Goal: Transaction & Acquisition: Purchase product/service

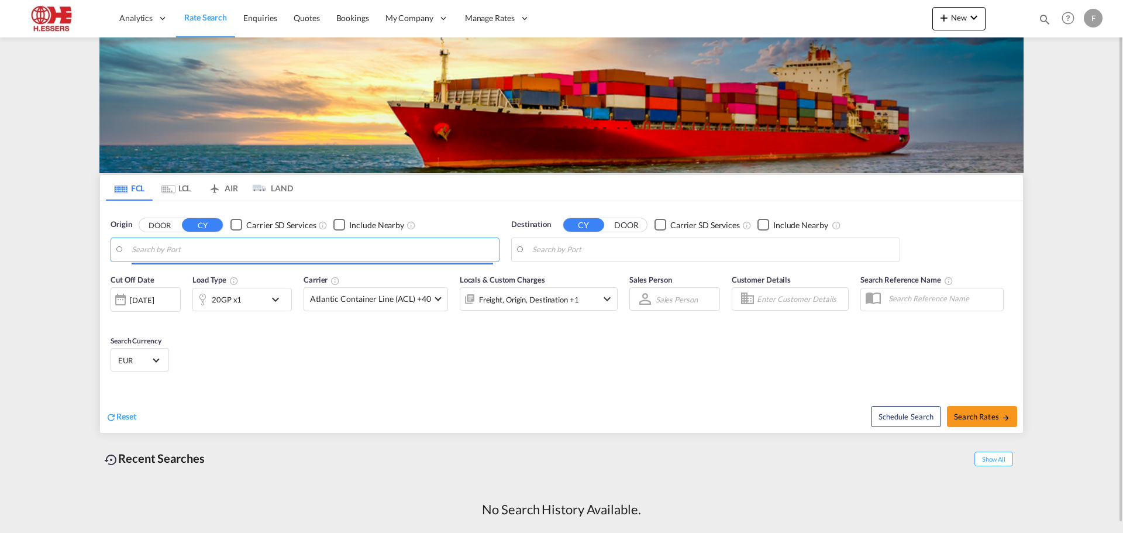
click at [217, 253] on input "Search by Port" at bounding box center [312, 250] width 361 height 18
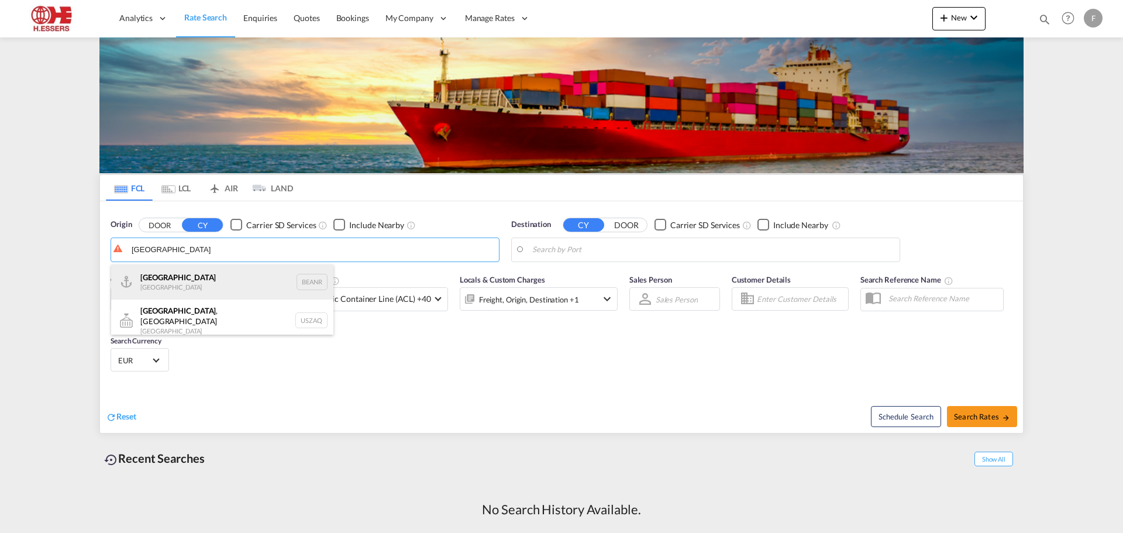
click at [201, 285] on div "Antwerp [GEOGRAPHIC_DATA] BEANR" at bounding box center [222, 281] width 222 height 35
type input "[GEOGRAPHIC_DATA], BEANR"
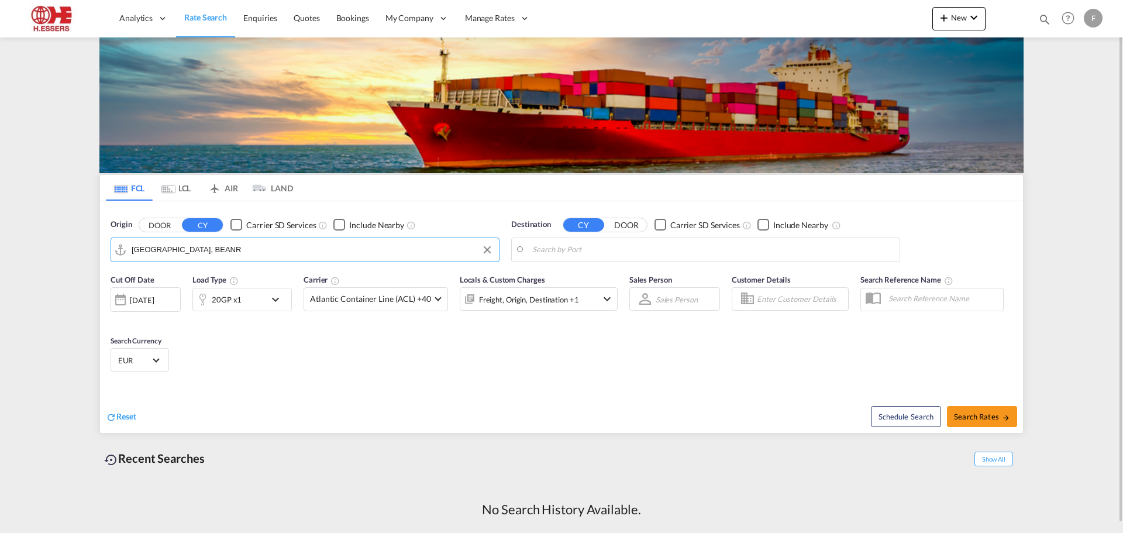
click at [628, 249] on input "Search by Port" at bounding box center [712, 250] width 361 height 18
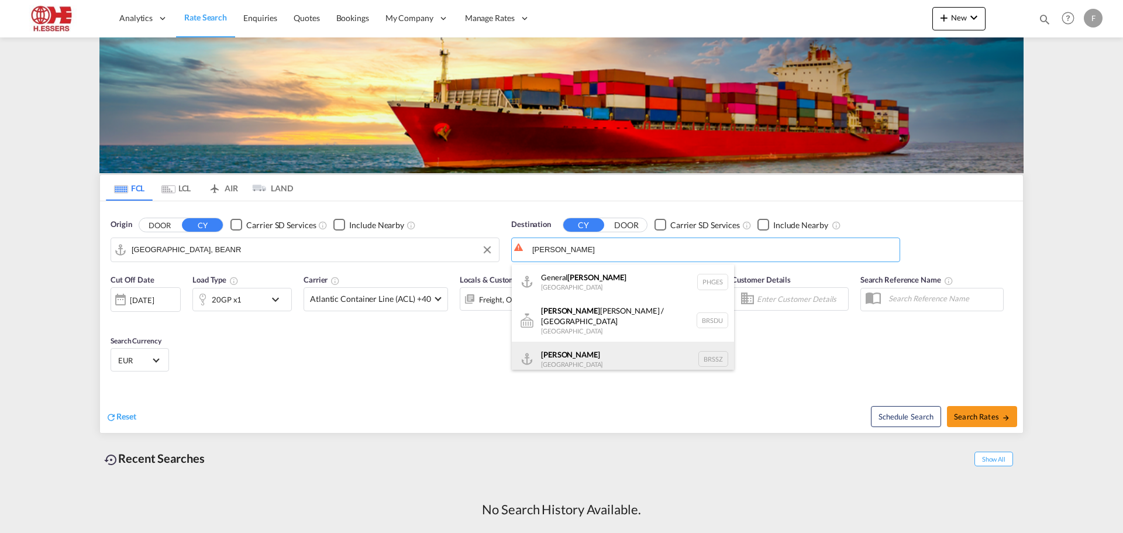
click at [566, 350] on div "[PERSON_NAME] [GEOGRAPHIC_DATA] BRSSZ" at bounding box center [623, 359] width 222 height 35
type input "Santos, BRSSZ"
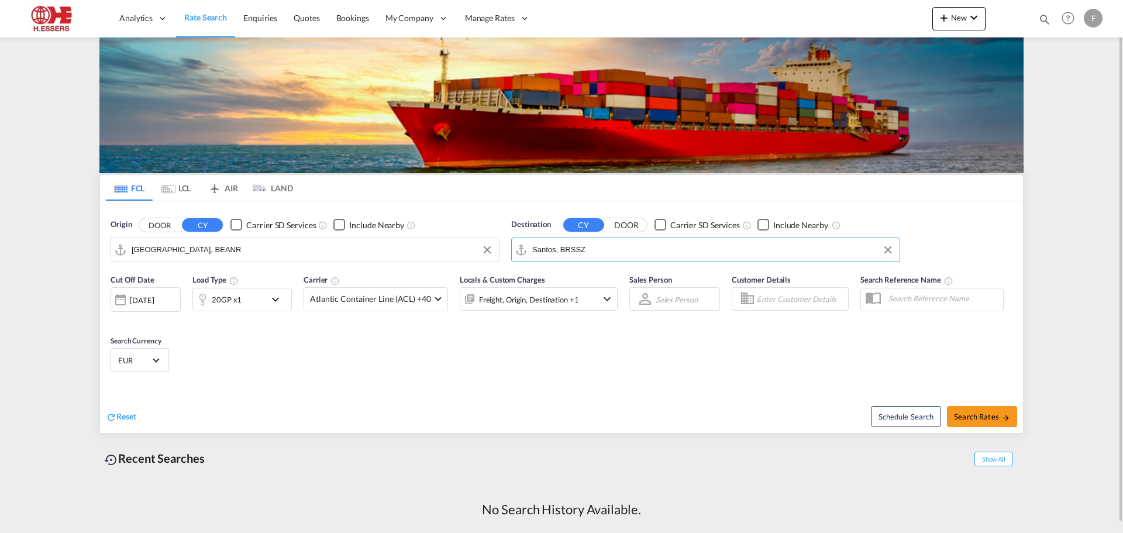
click at [683, 297] on md-select "Sales Person Select Sales Person No results found" at bounding box center [676, 299] width 44 height 16
click at [797, 296] on md-backdrop at bounding box center [561, 266] width 1123 height 533
click at [795, 301] on div at bounding box center [790, 298] width 117 height 23
click at [795, 301] on input "Enter Customer Details" at bounding box center [801, 299] width 88 height 18
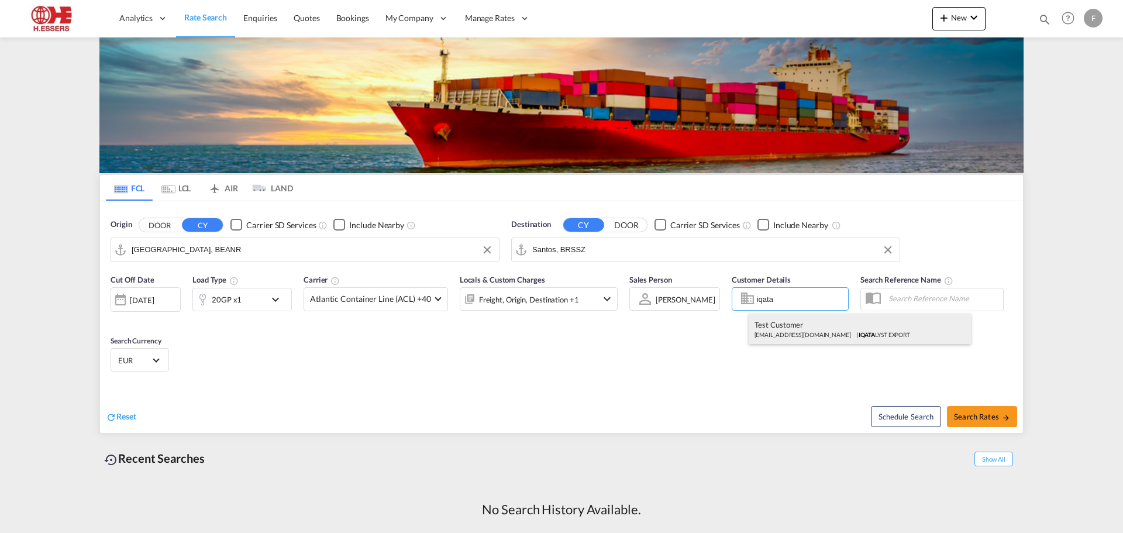
click at [795, 329] on div "Test Customer [EMAIL_ADDRESS][DOMAIN_NAME] | IQATA LYST EXPORT" at bounding box center [860, 328] width 222 height 30
type input "IQATALYST EXPORT, Test Customer, [EMAIL_ADDRESS][DOMAIN_NAME]"
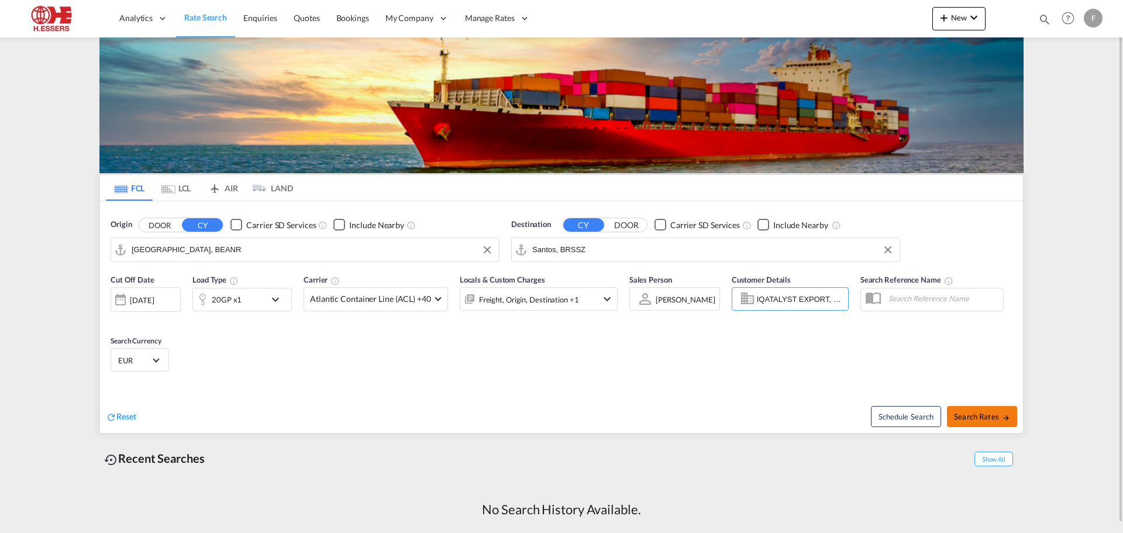
click at [979, 416] on span "Search Rates" at bounding box center [982, 416] width 56 height 9
type input "BEANR to BRSSZ / [DATE]"
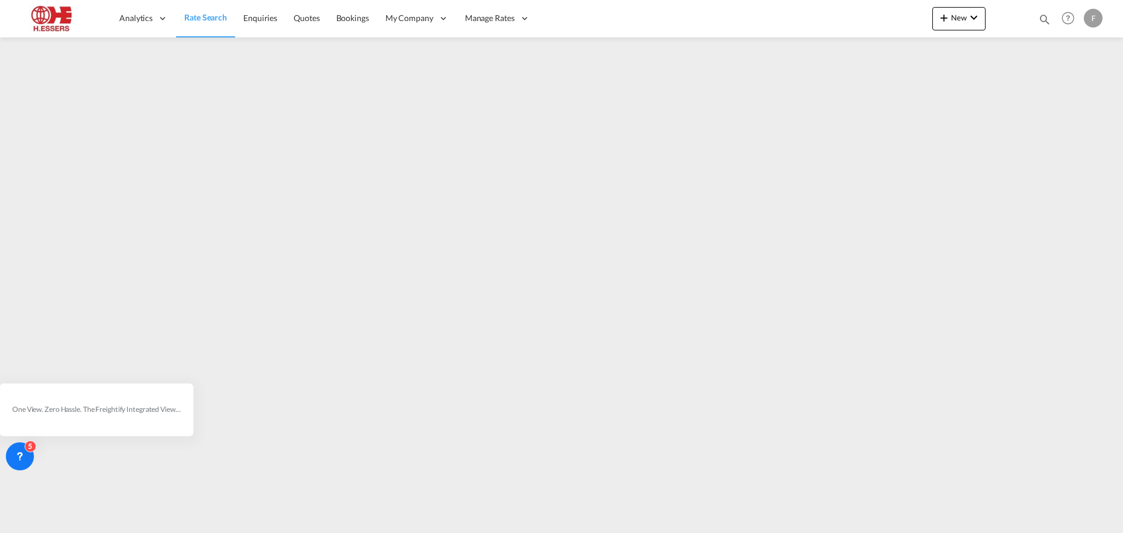
click at [206, 18] on span "Rate Search" at bounding box center [205, 17] width 43 height 10
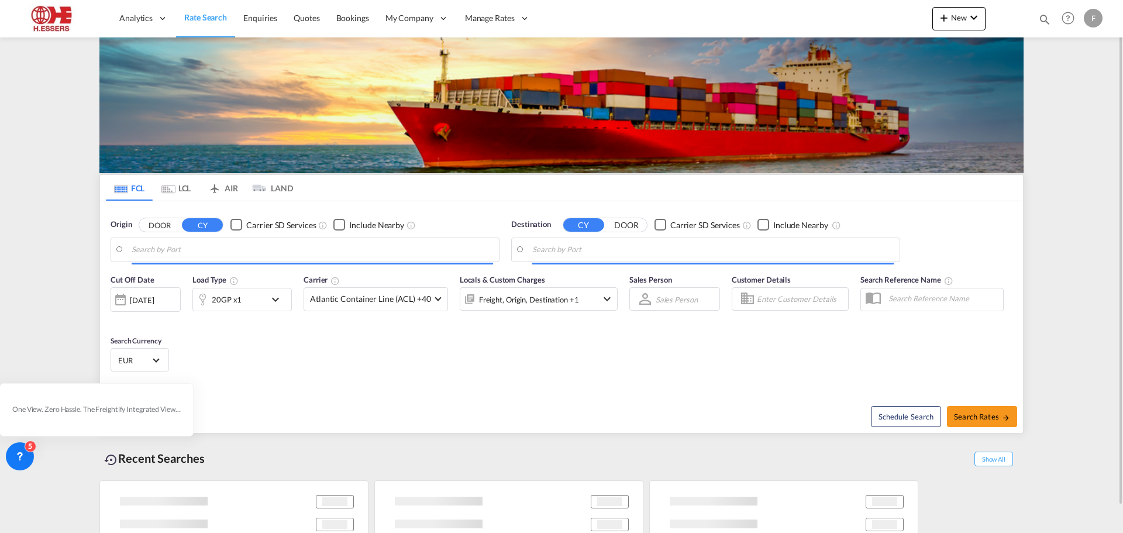
type input "[GEOGRAPHIC_DATA], BEANR"
type input "Santos, BRSSZ"
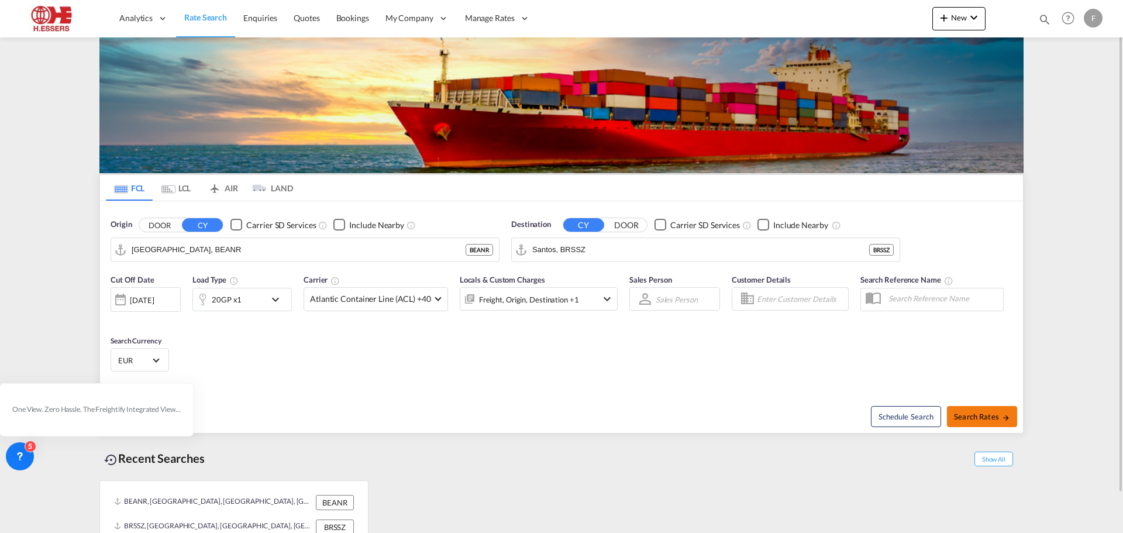
click at [986, 416] on span "Search Rates" at bounding box center [982, 416] width 56 height 9
type input "BEANR to BRSSZ / [DATE]"
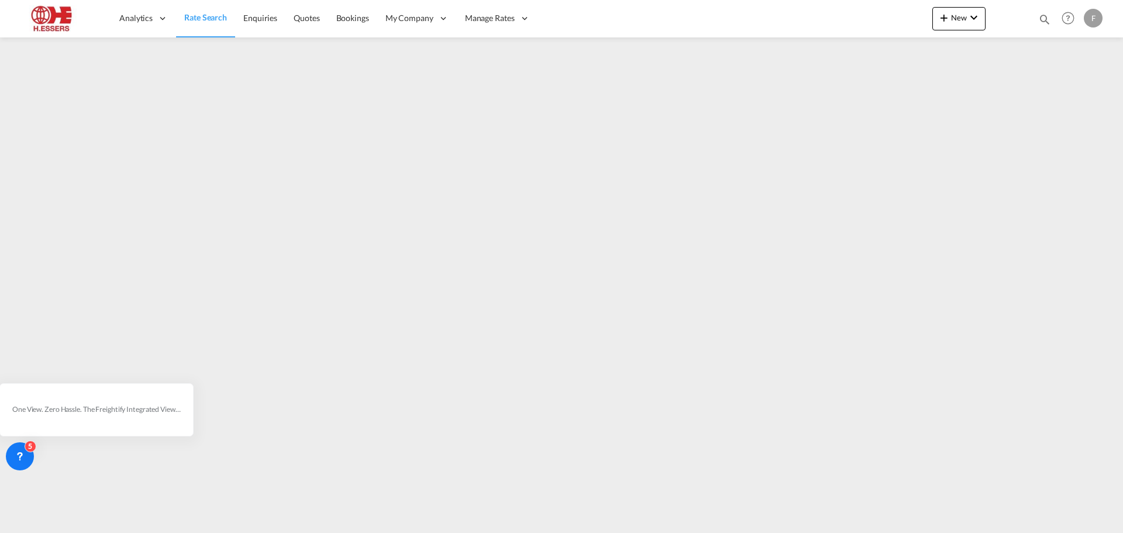
click at [190, 18] on span "Rate Search" at bounding box center [205, 17] width 43 height 10
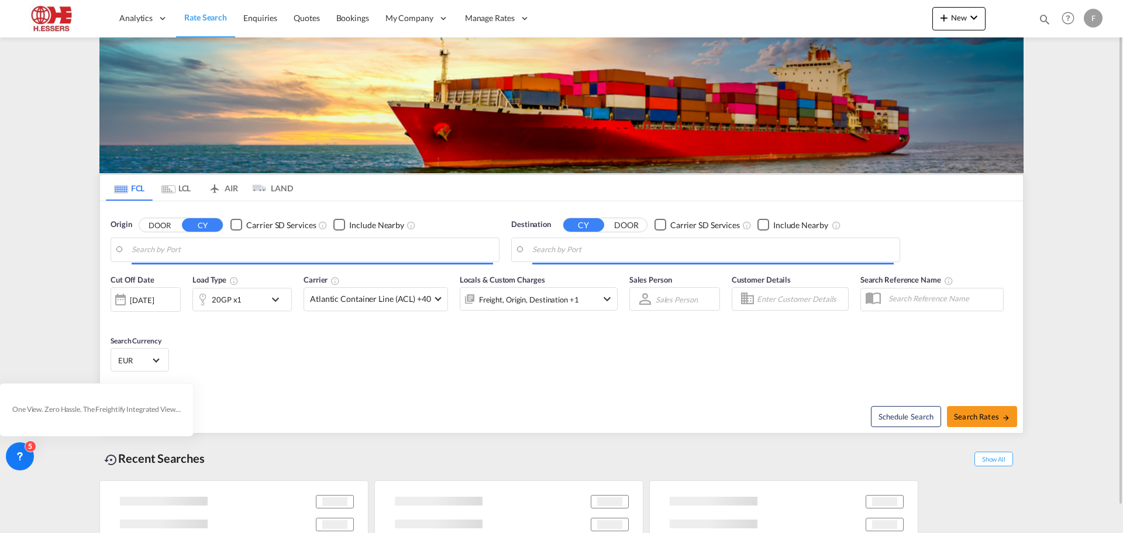
type input "[GEOGRAPHIC_DATA], BEANR"
type input "Santos, BRSSZ"
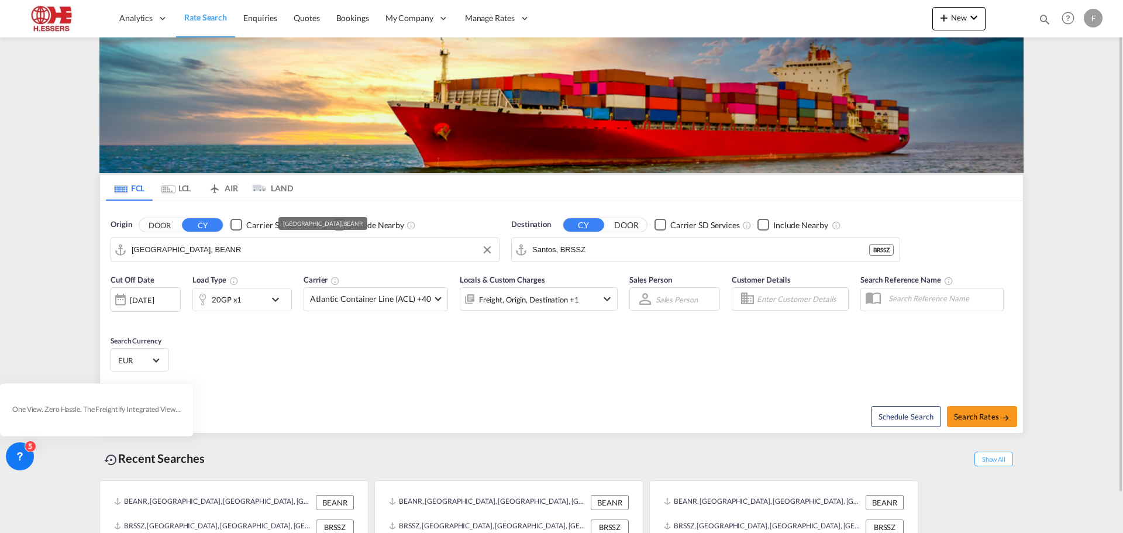
click at [221, 252] on input "[GEOGRAPHIC_DATA], BEANR" at bounding box center [312, 250] width 361 height 18
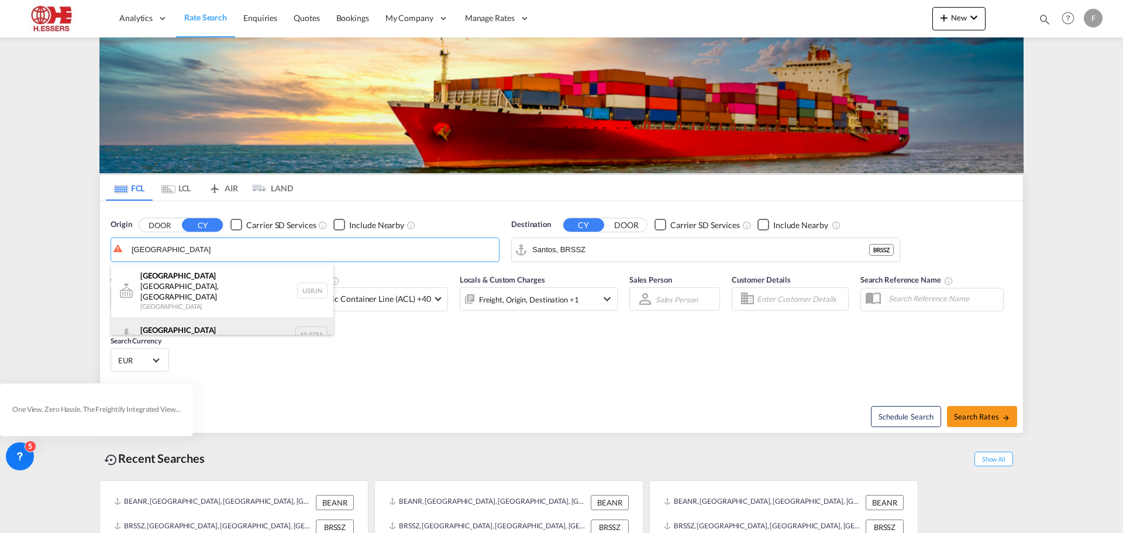
click at [188, 317] on div "[GEOGRAPHIC_DATA] [GEOGRAPHIC_DATA] NLRTM" at bounding box center [222, 334] width 222 height 35
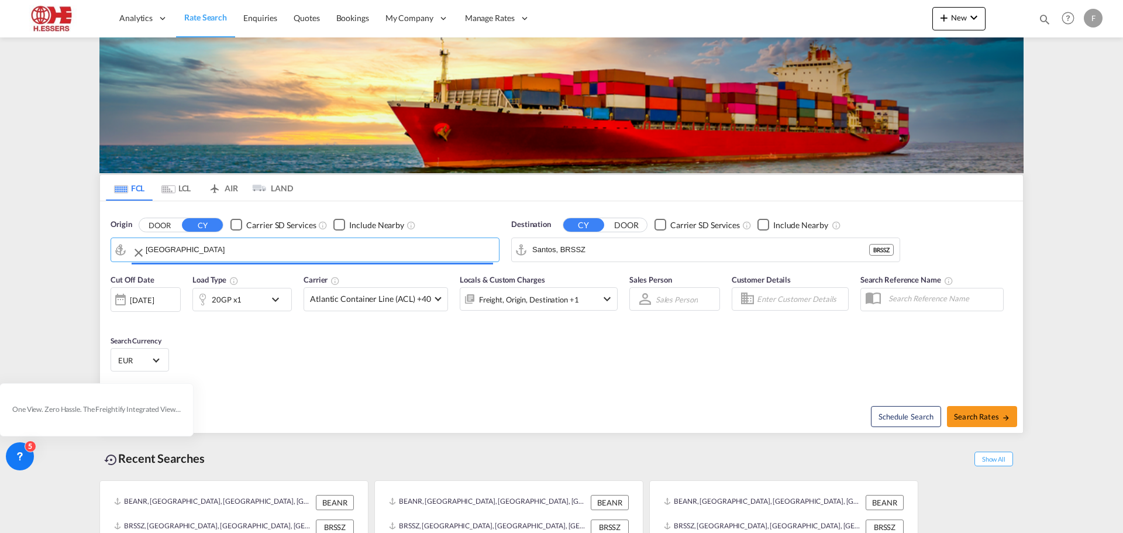
type input "[GEOGRAPHIC_DATA], NLRTM"
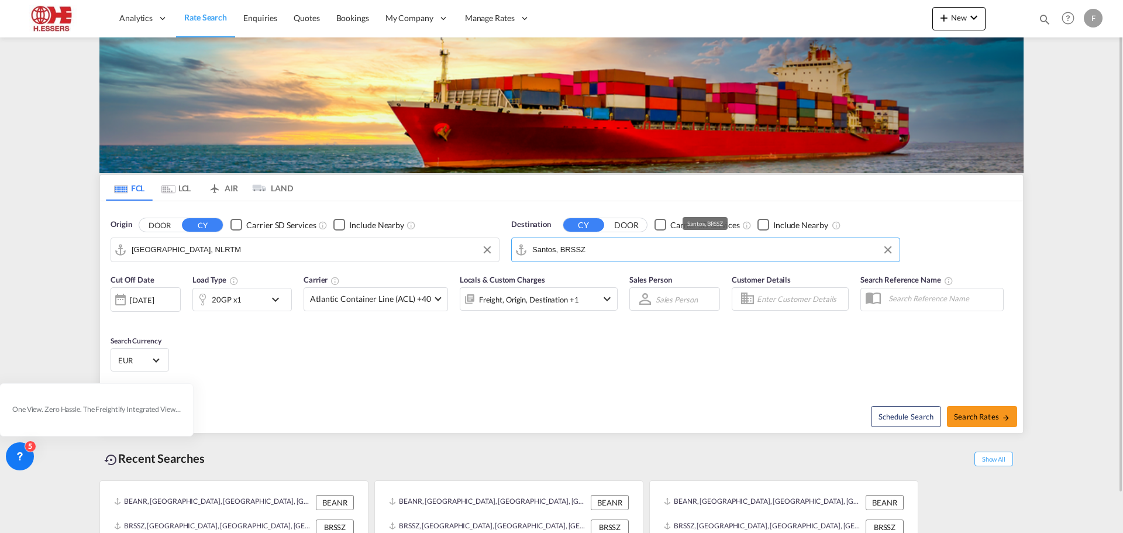
click at [628, 253] on input "Santos, BRSSZ" at bounding box center [712, 250] width 361 height 18
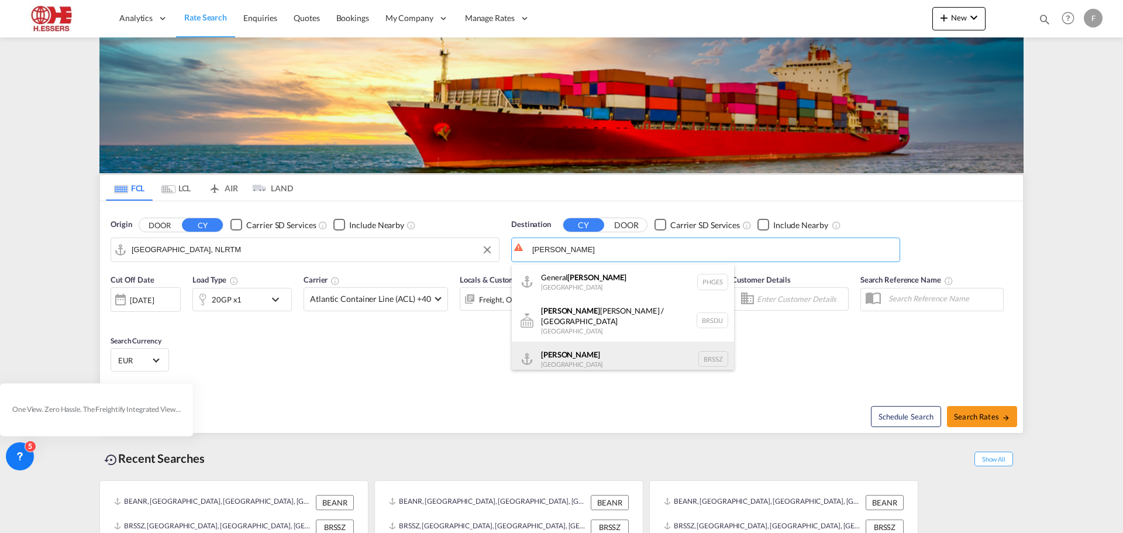
click at [570, 356] on div "[PERSON_NAME] [GEOGRAPHIC_DATA] BRSSZ" at bounding box center [623, 359] width 222 height 35
type input "Santos, BRSSZ"
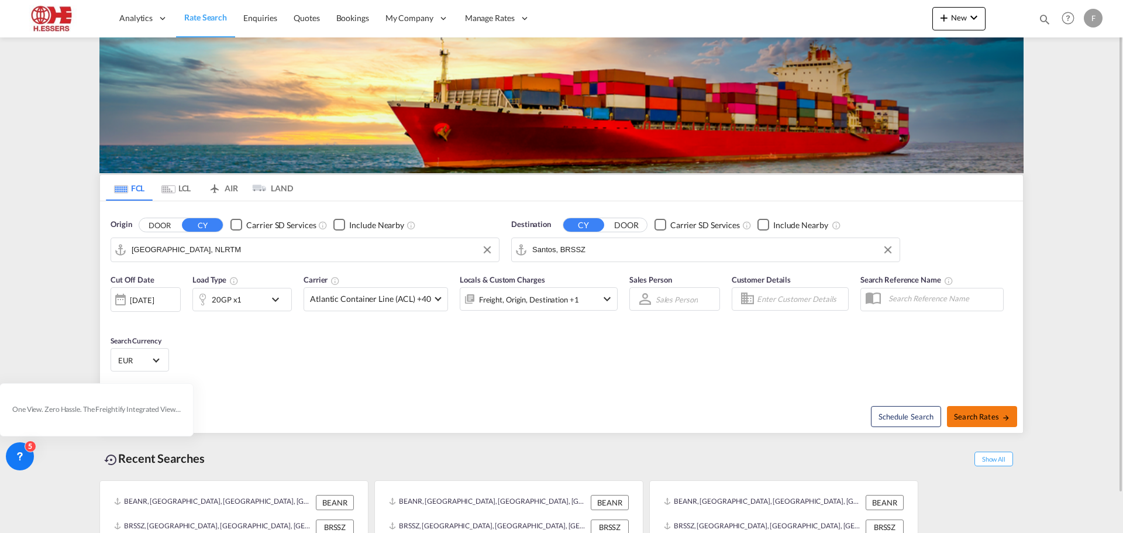
click at [984, 414] on span "Search Rates" at bounding box center [982, 416] width 56 height 9
type input "NLRTM to BRSSZ / [DATE]"
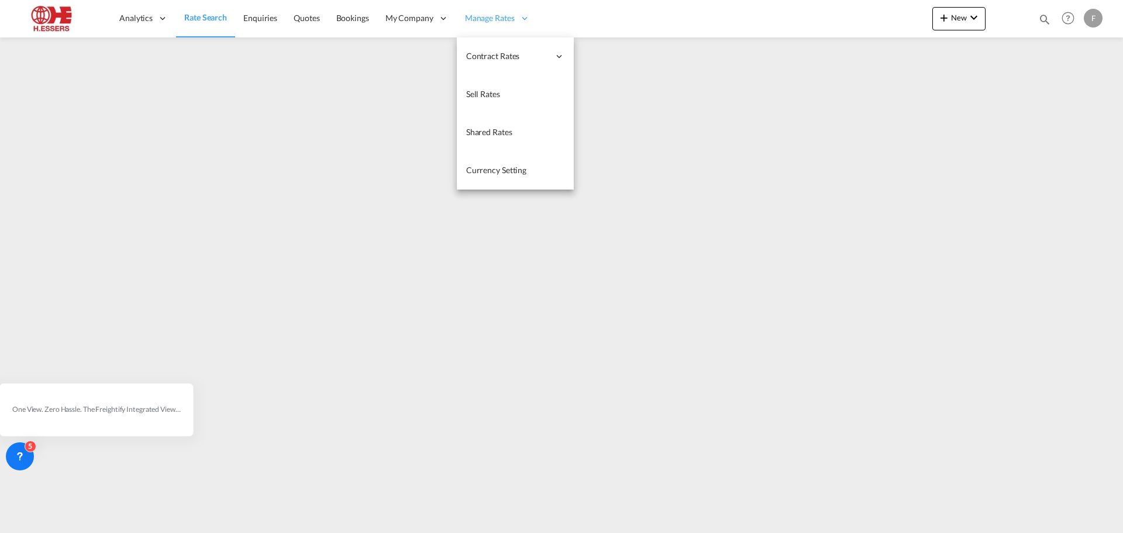
drag, startPoint x: 466, startPoint y: 18, endPoint x: 475, endPoint y: 18, distance: 9.4
click at [466, 18] on span "Manage Rates" at bounding box center [490, 18] width 50 height 12
click at [501, 91] on link "Sell Rates" at bounding box center [515, 94] width 117 height 38
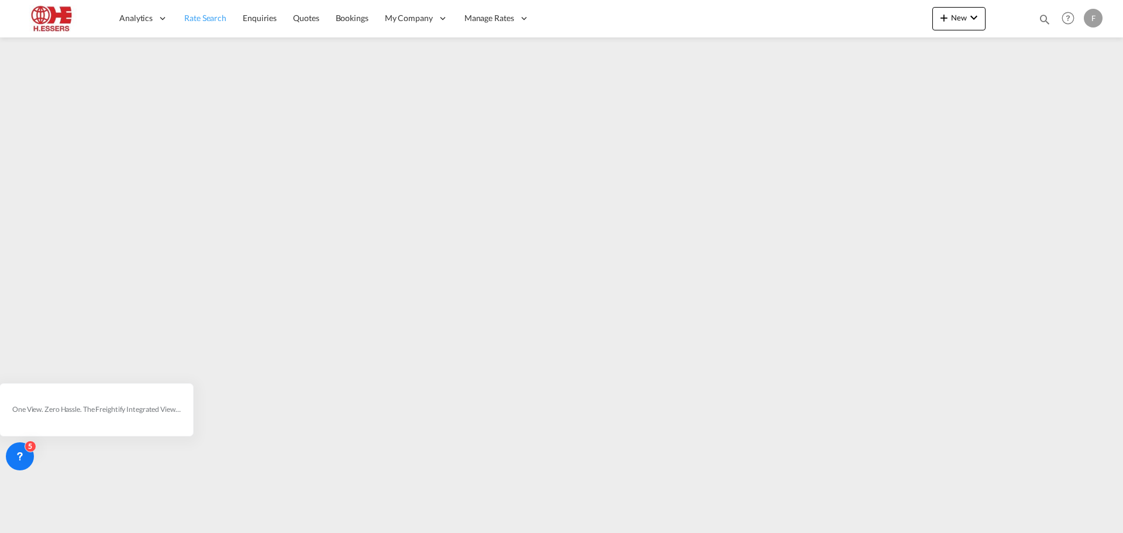
click at [197, 24] on link "Rate Search" at bounding box center [205, 18] width 58 height 38
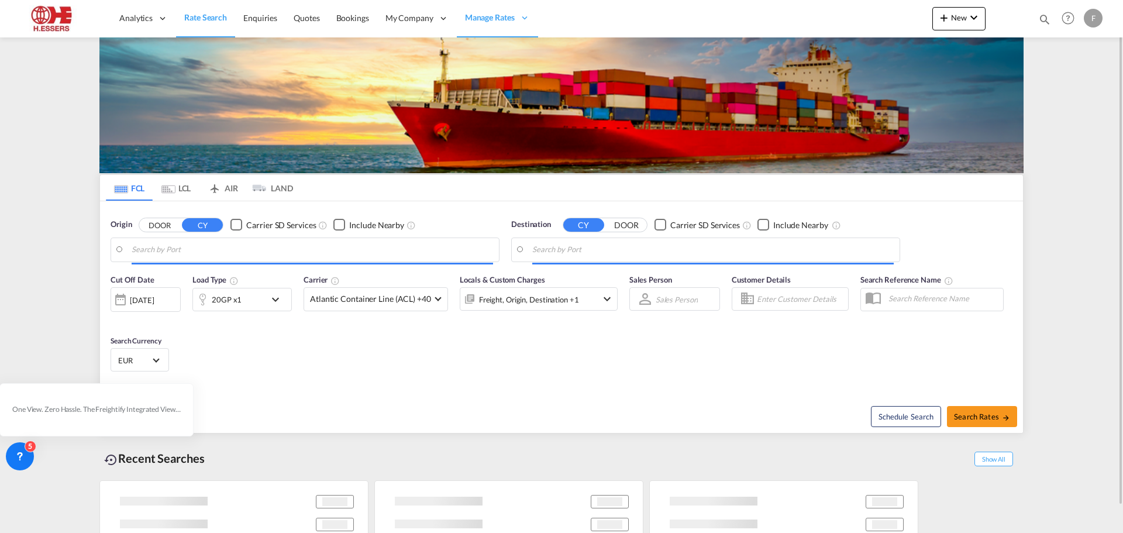
type input "[GEOGRAPHIC_DATA], NLRTM"
type input "Santos, BRSSZ"
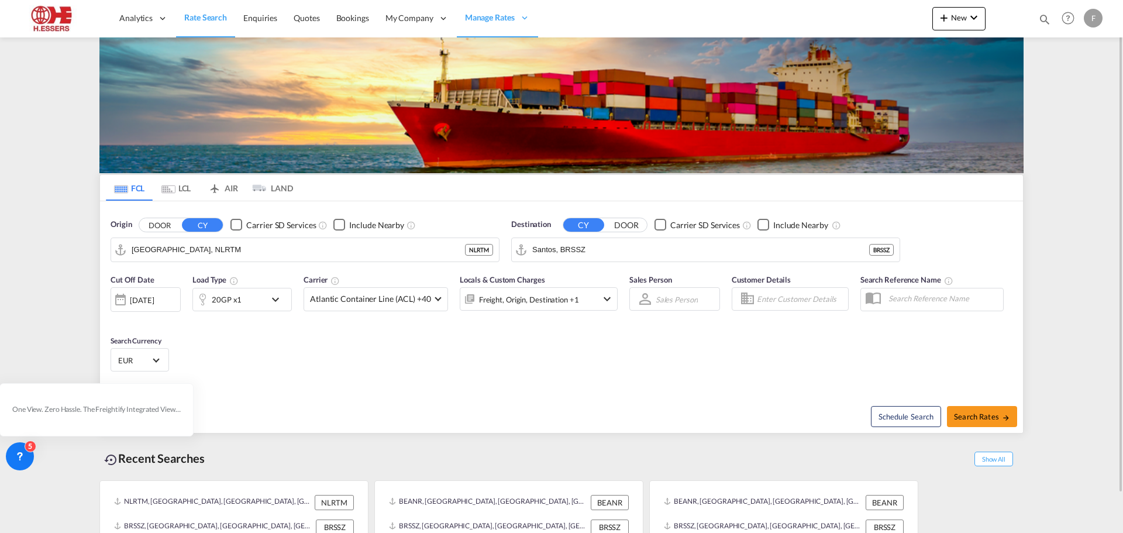
scroll to position [43, 0]
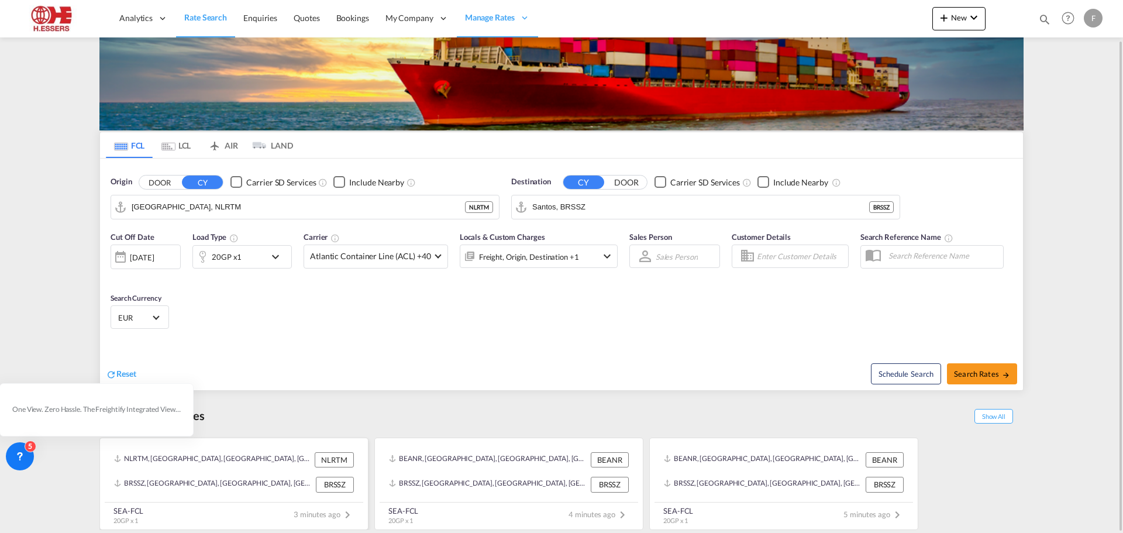
click at [241, 463] on div "NLRTM, [GEOGRAPHIC_DATA], [GEOGRAPHIC_DATA], [GEOGRAPHIC_DATA], [GEOGRAPHIC_DAT…" at bounding box center [213, 459] width 198 height 15
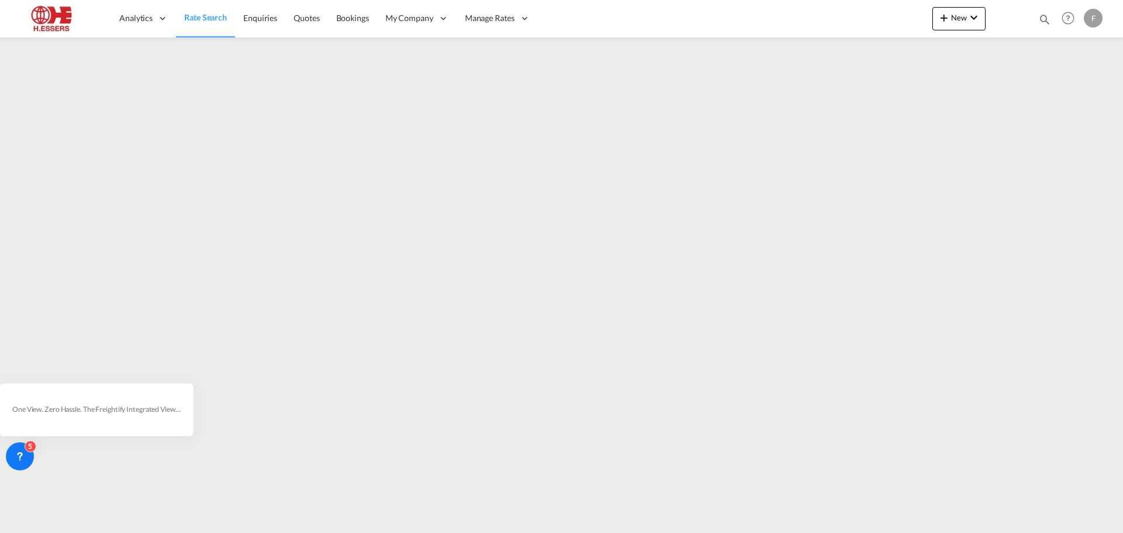
click at [209, 21] on span "Rate Search" at bounding box center [205, 17] width 43 height 10
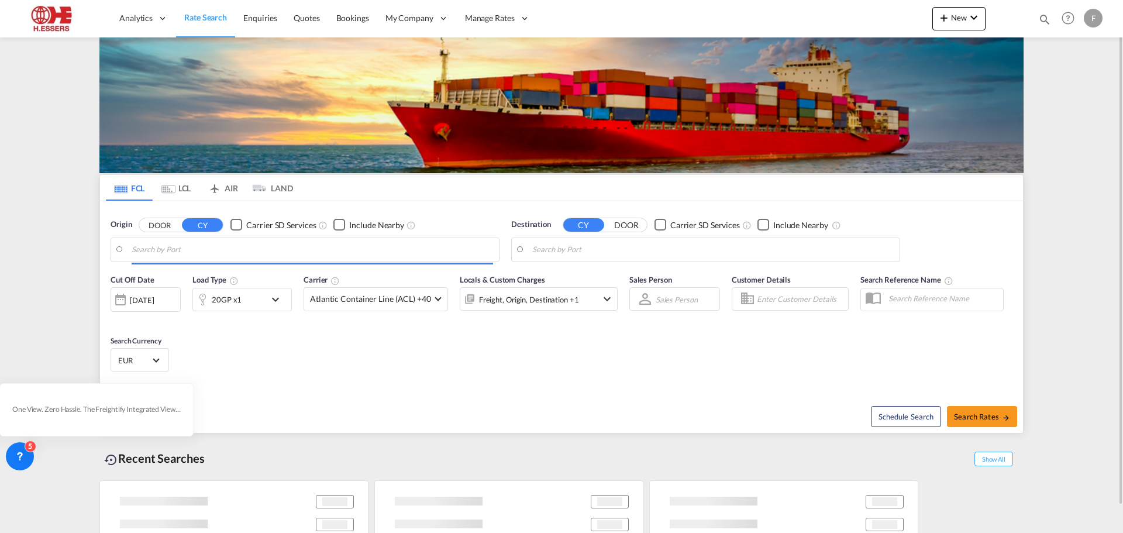
type input "[GEOGRAPHIC_DATA], NLRTM"
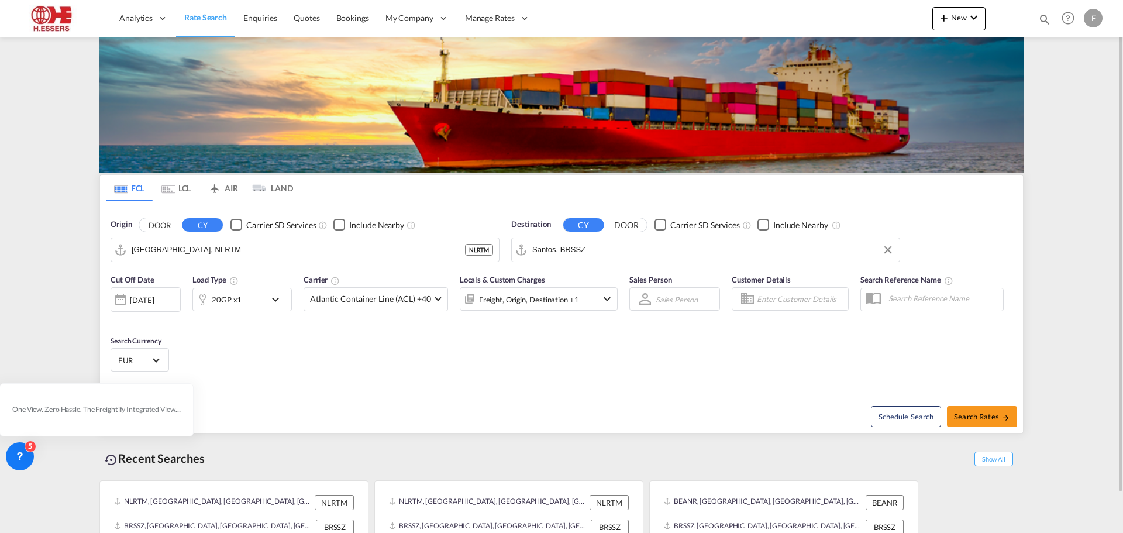
click at [581, 247] on input "Santos, BRSSZ" at bounding box center [712, 250] width 361 height 18
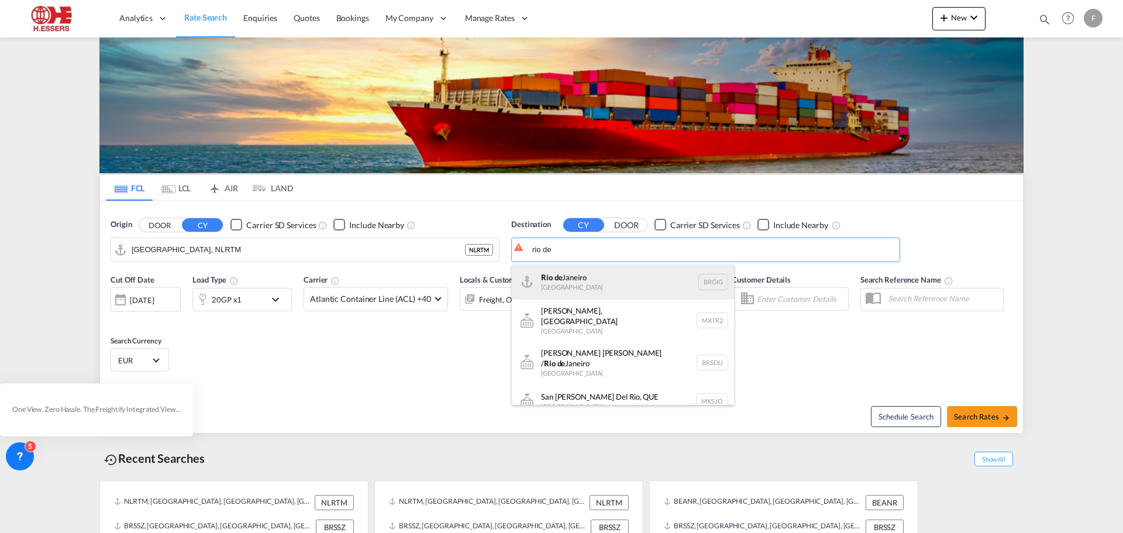
click at [564, 288] on div "[GEOGRAPHIC_DATA] [GEOGRAPHIC_DATA] BRGIG" at bounding box center [623, 281] width 222 height 35
type input "[GEOGRAPHIC_DATA], BRGIG"
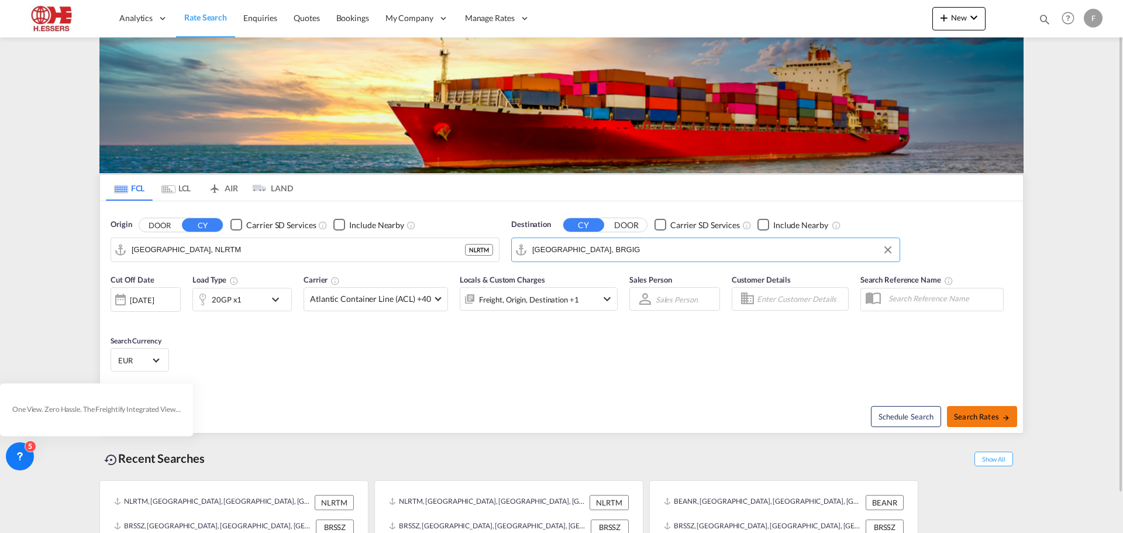
click at [989, 416] on span "Search Rates" at bounding box center [982, 416] width 56 height 9
type input "NLRTM to BRGIG / [DATE]"
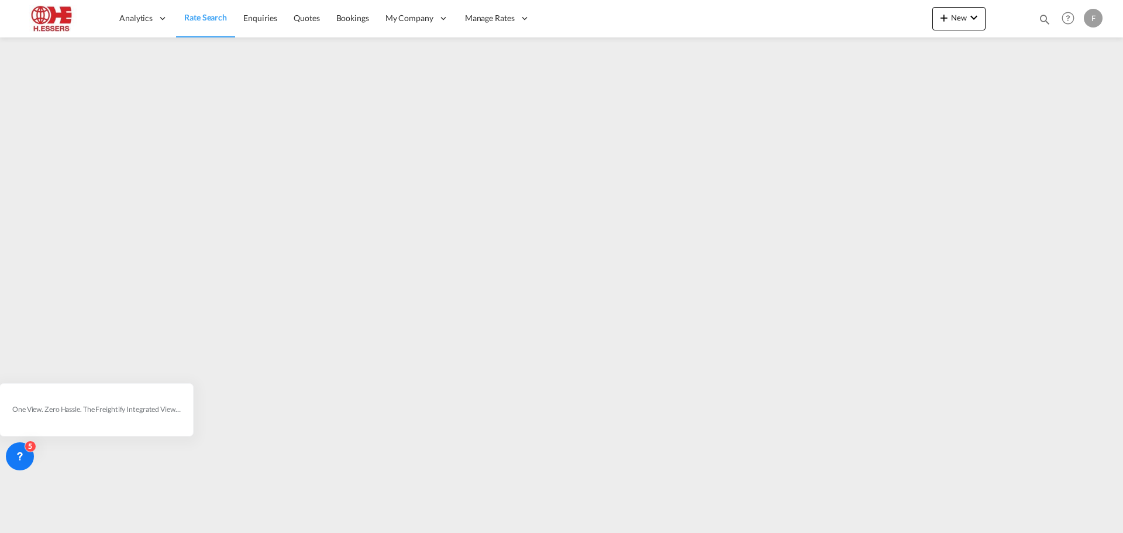
click at [209, 19] on span "Rate Search" at bounding box center [205, 17] width 43 height 10
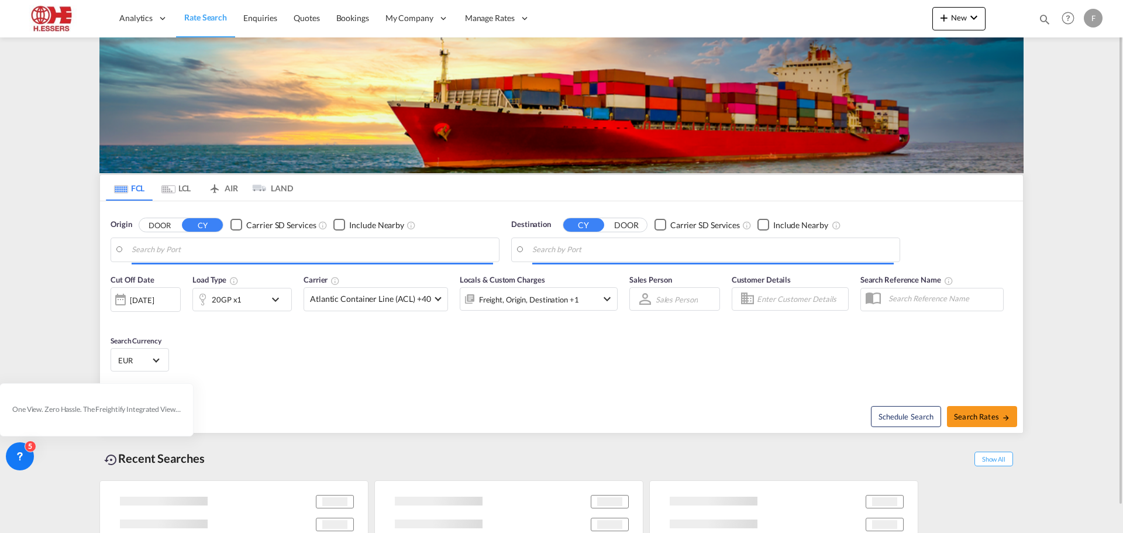
type input "[GEOGRAPHIC_DATA], BEANR"
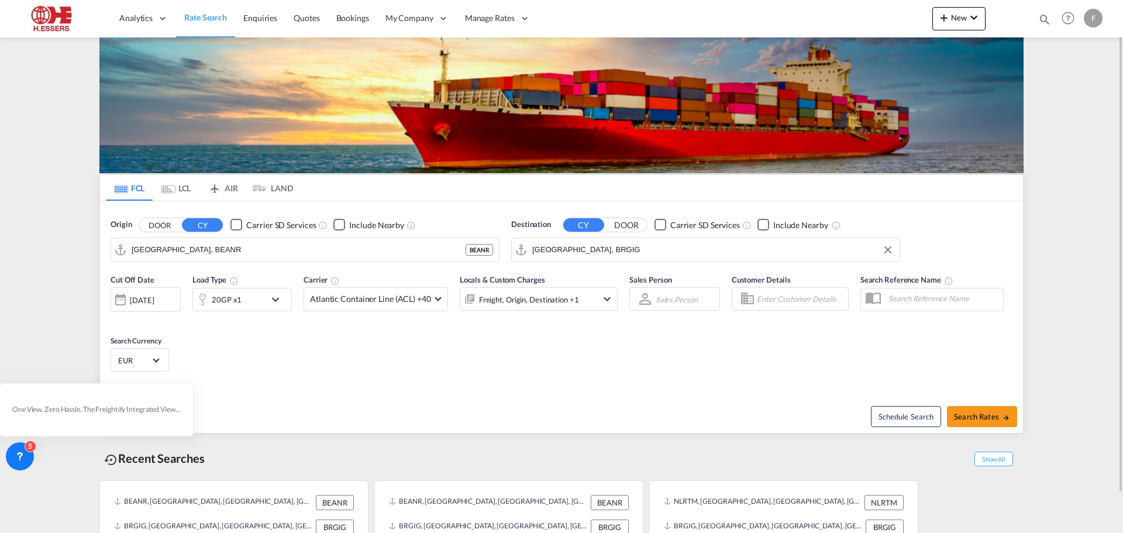
click at [626, 250] on input "[GEOGRAPHIC_DATA], BRGIG" at bounding box center [712, 250] width 361 height 18
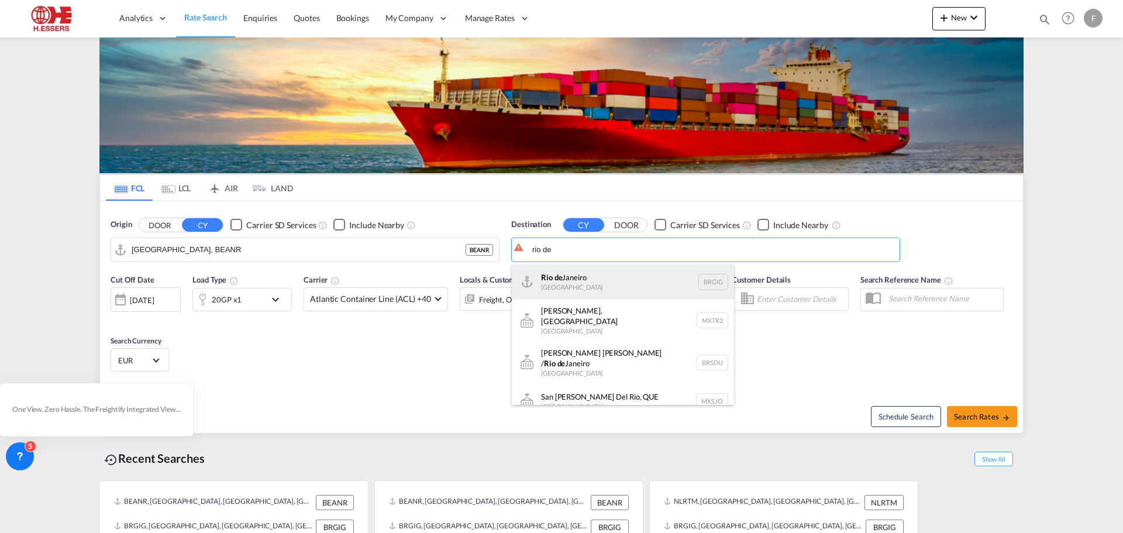
click at [565, 281] on div "[GEOGRAPHIC_DATA] [GEOGRAPHIC_DATA] BRGIG" at bounding box center [623, 281] width 222 height 35
type input "[GEOGRAPHIC_DATA], BRGIG"
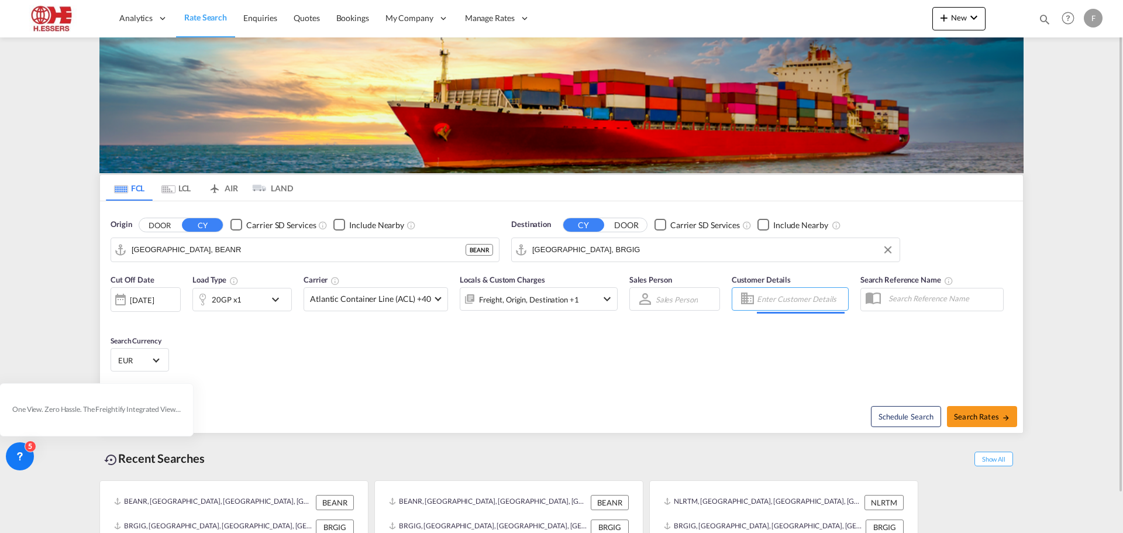
click at [799, 302] on input "Enter Customer Details" at bounding box center [801, 299] width 88 height 18
click at [801, 329] on div "Test Customer [EMAIL_ADDRESS][DOMAIN_NAME] | IQATA LYST EXPORT" at bounding box center [860, 328] width 222 height 30
type input "IQATALYST EXPORT, Test Customer, [EMAIL_ADDRESS][DOMAIN_NAME]"
click at [984, 416] on span "Search Rates" at bounding box center [982, 416] width 56 height 9
type input "BEANR to BRGIG / [DATE]"
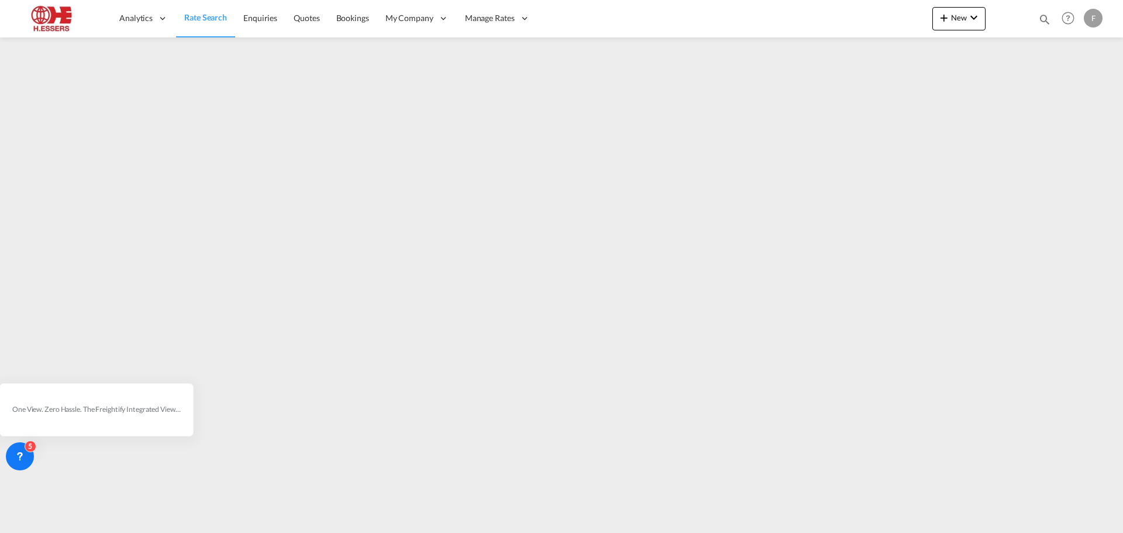
click at [212, 14] on span "Rate Search" at bounding box center [205, 17] width 43 height 10
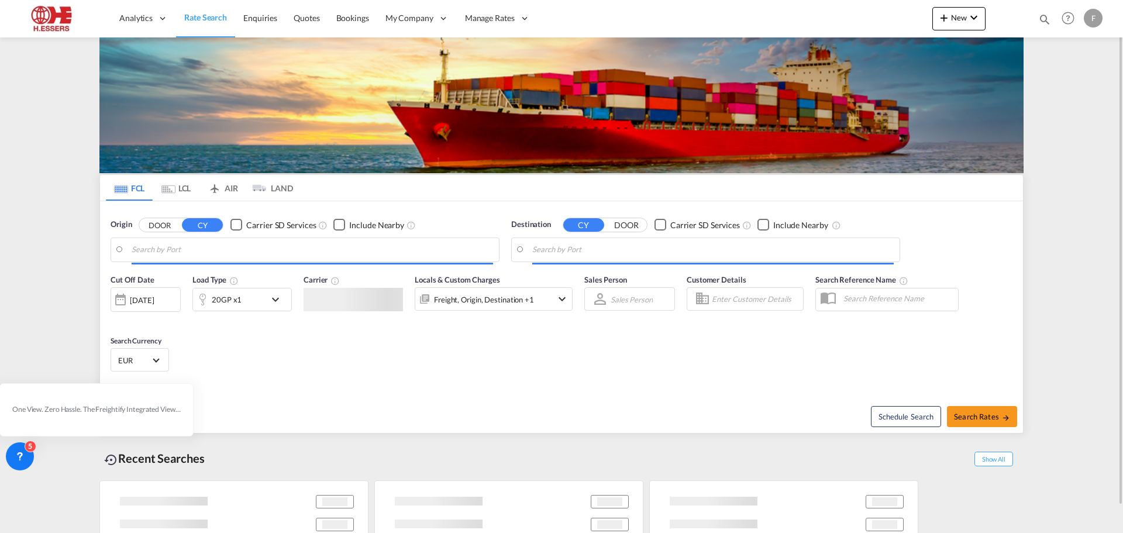
type input "[GEOGRAPHIC_DATA], NLRTM"
type input "[GEOGRAPHIC_DATA], BRGIG"
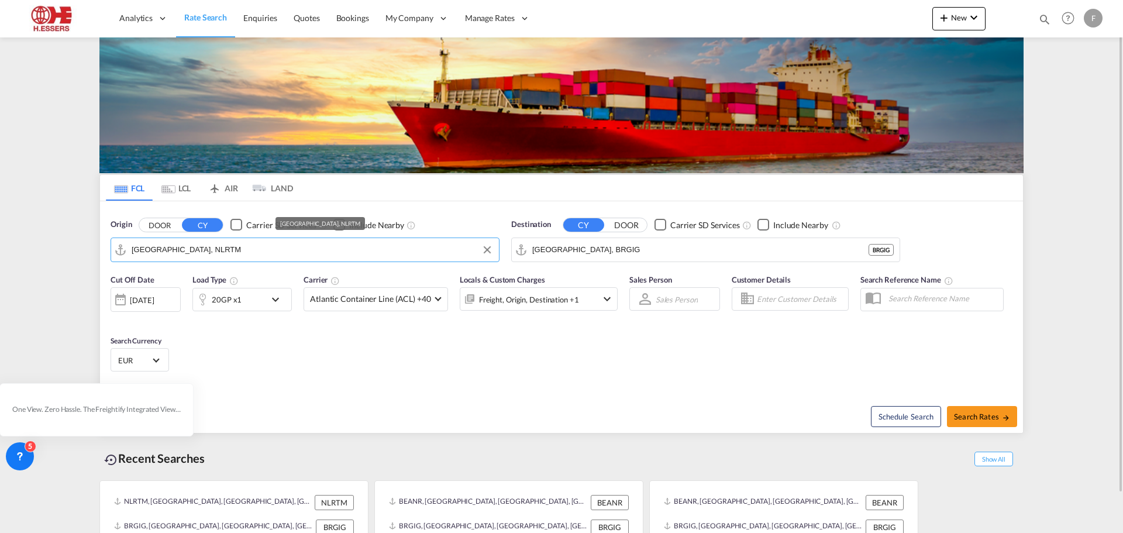
click at [185, 252] on input "[GEOGRAPHIC_DATA], NLRTM" at bounding box center [312, 250] width 361 height 18
type input "a"
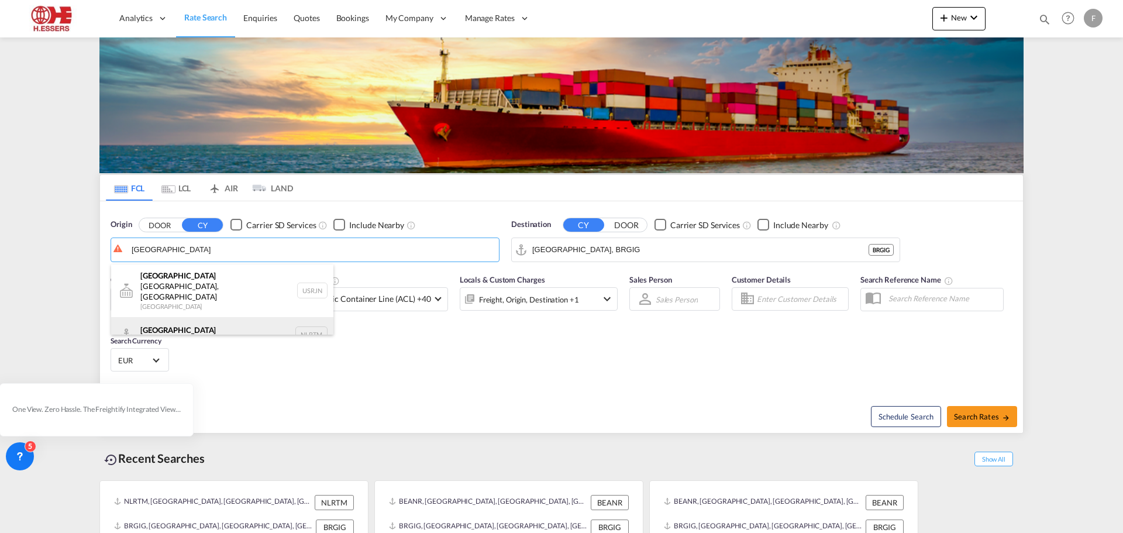
click at [173, 317] on div "[GEOGRAPHIC_DATA] [GEOGRAPHIC_DATA] NLRTM" at bounding box center [222, 334] width 222 height 35
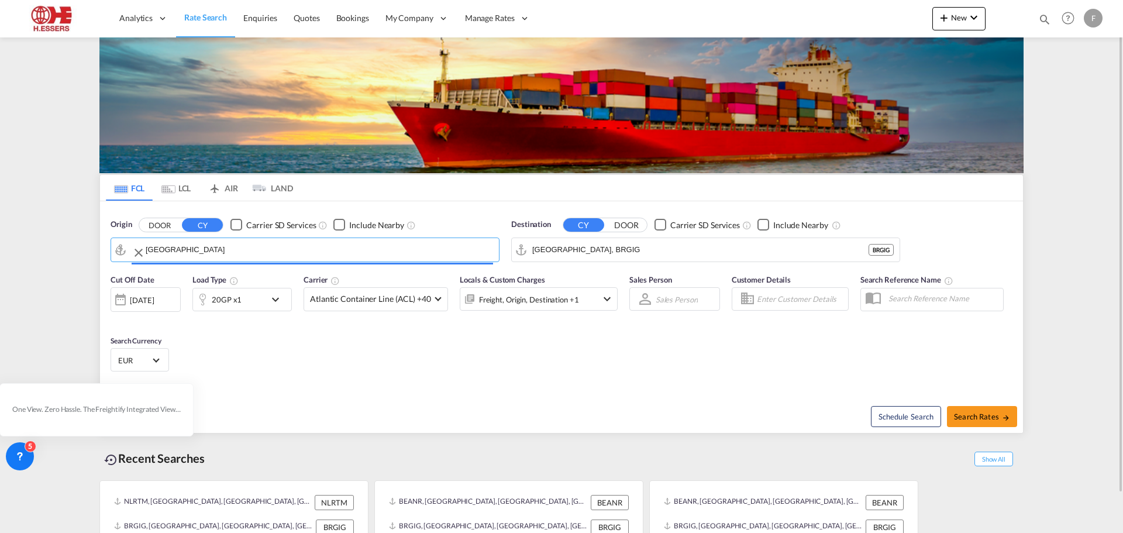
type input "[GEOGRAPHIC_DATA], NLRTM"
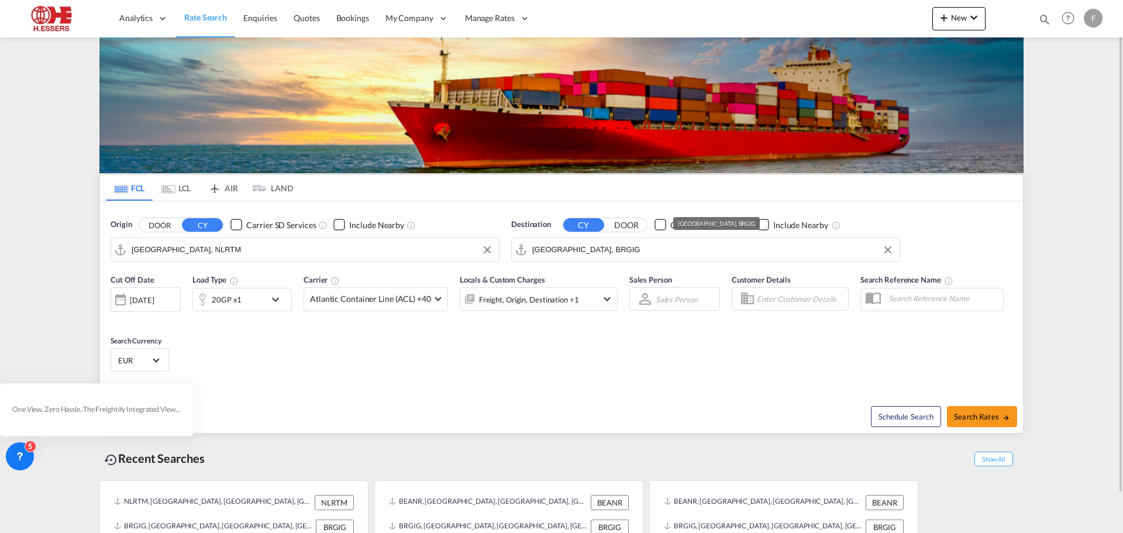
click at [621, 254] on input "[GEOGRAPHIC_DATA], BRGIG" at bounding box center [712, 250] width 361 height 18
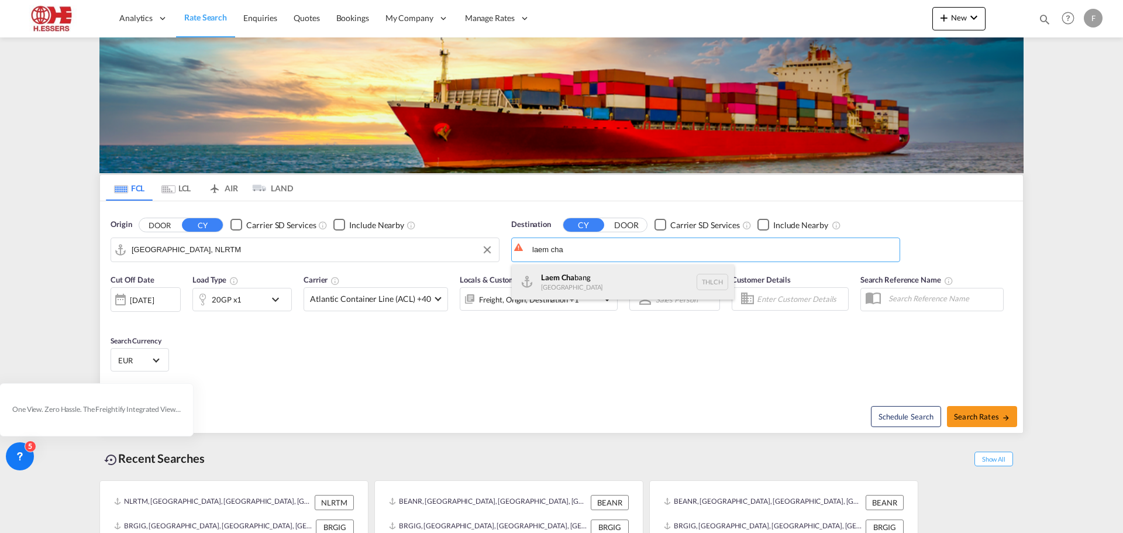
click at [577, 282] on div "Laem Cha bang [GEOGRAPHIC_DATA] THLCH" at bounding box center [623, 281] width 222 height 35
type input "Laem Chabang, THLCH"
click at [787, 296] on input "Enter Customer Details" at bounding box center [801, 299] width 88 height 18
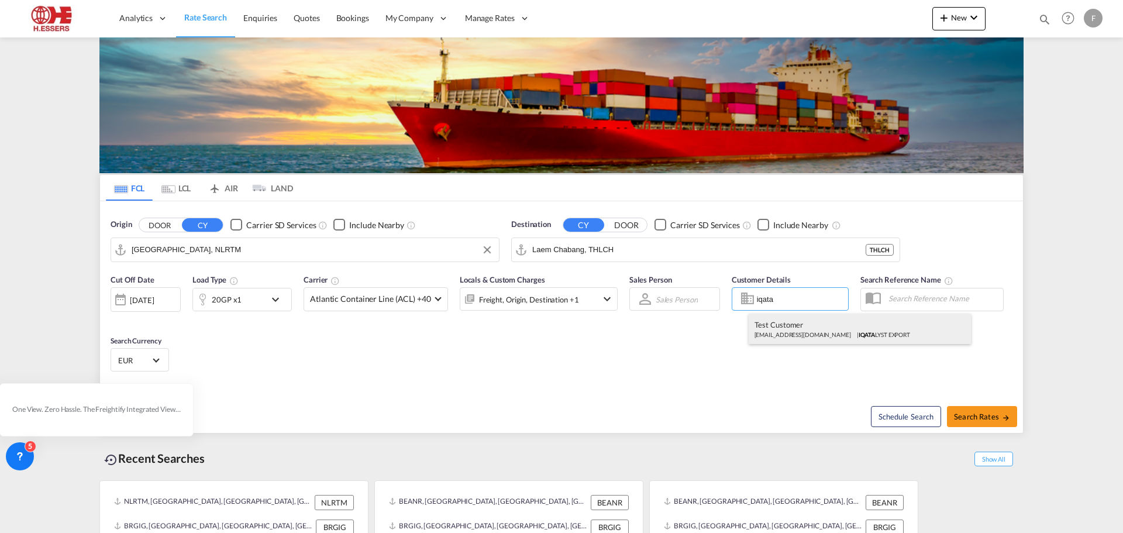
click at [786, 329] on div "Test Customer [EMAIL_ADDRESS][DOMAIN_NAME] | IQATA LYST EXPORT" at bounding box center [860, 328] width 222 height 30
type input "IQATALYST EXPORT, Test Customer, [EMAIL_ADDRESS][DOMAIN_NAME]"
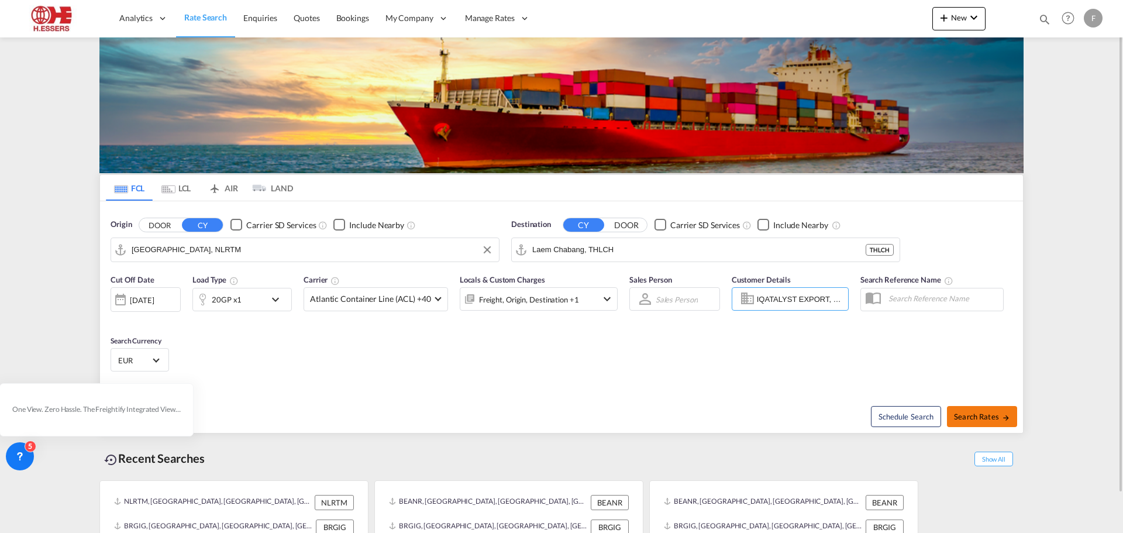
click at [990, 419] on span "Search Rates" at bounding box center [982, 416] width 56 height 9
type input "NLRTM to THLCH / [DATE]"
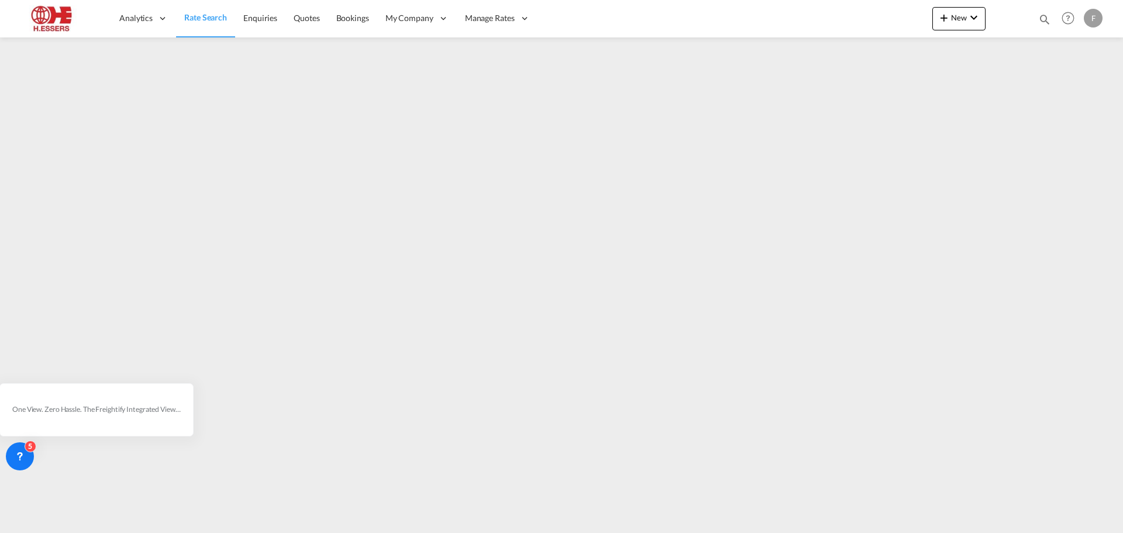
click at [219, 24] on link "Rate Search" at bounding box center [205, 18] width 59 height 38
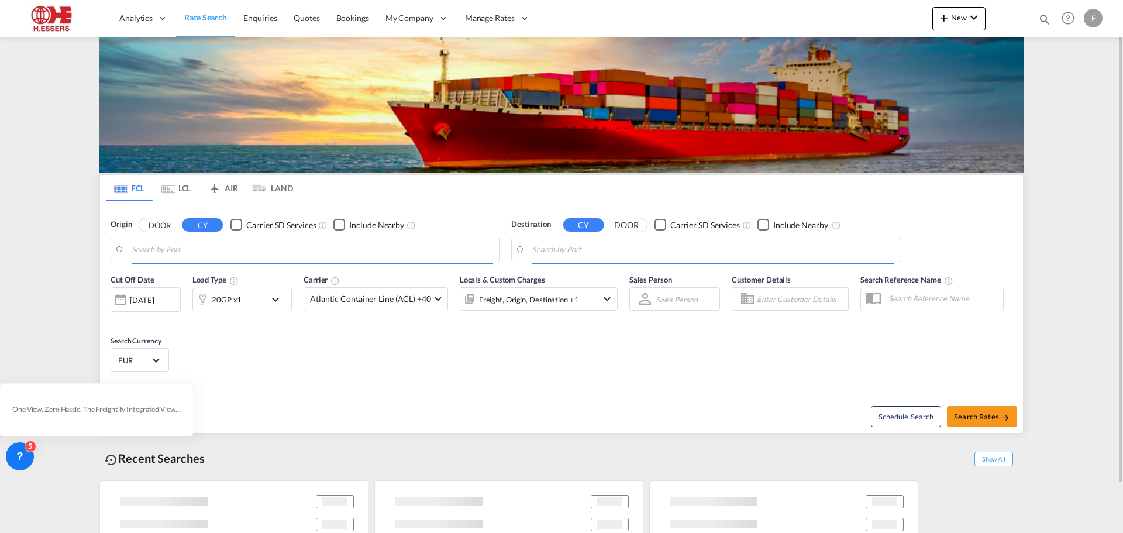
type input "[GEOGRAPHIC_DATA], NLRTM"
type input "Laem Chabang, THLCH"
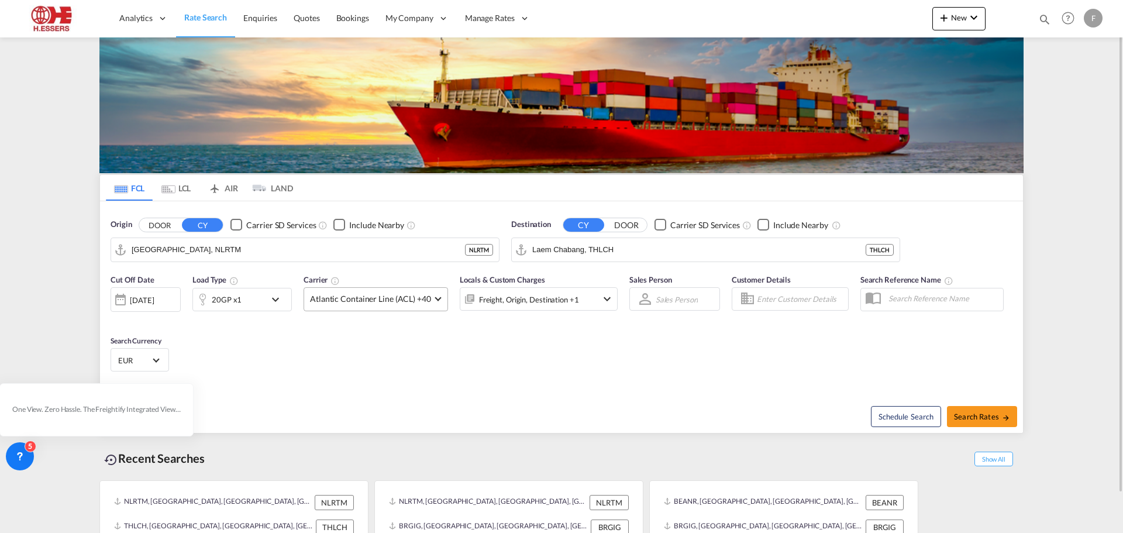
click at [370, 292] on md-select-value "Atlantic Container Line (ACL) +40" at bounding box center [375, 299] width 143 height 23
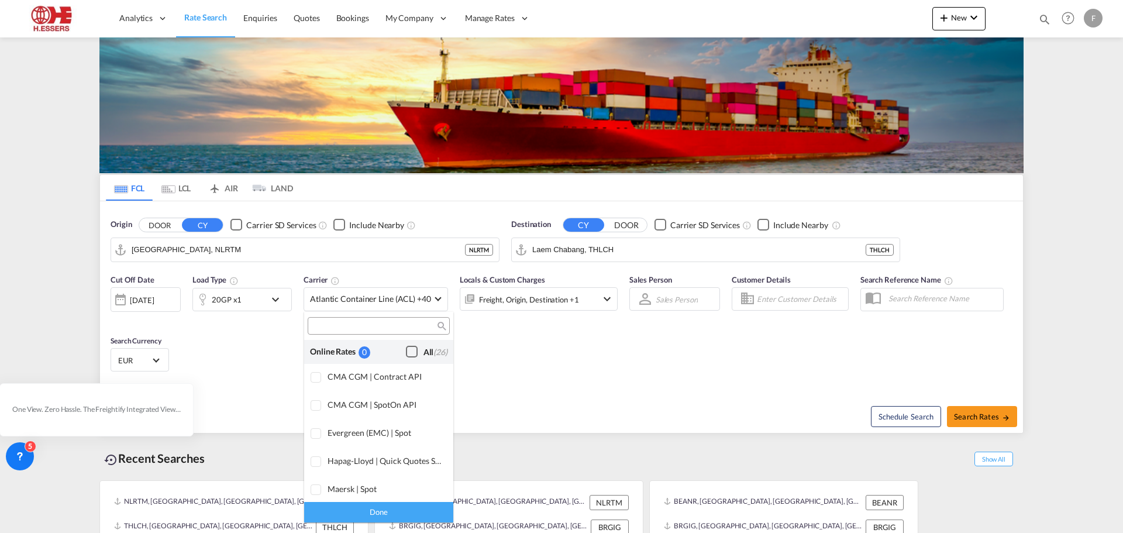
click at [406, 349] on div "Checkbox No Ink" at bounding box center [412, 352] width 12 height 12
click at [399, 512] on div "Done" at bounding box center [378, 512] width 149 height 20
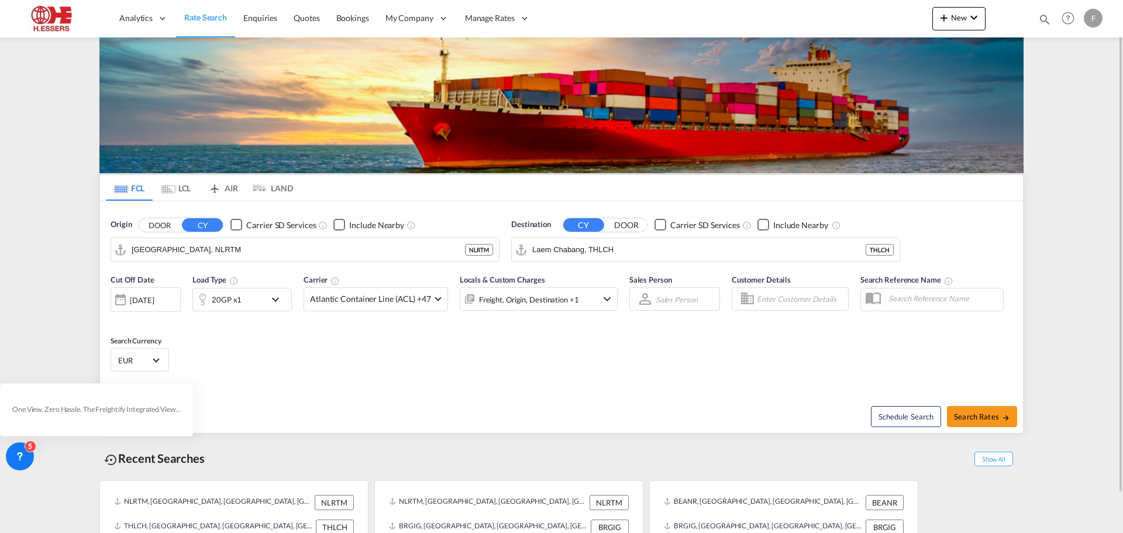
click at [769, 295] on input "Enter Customer Details" at bounding box center [801, 299] width 88 height 18
click at [776, 322] on div "Test Customer [EMAIL_ADDRESS][DOMAIN_NAME] | IQ ATALYST EXPORT" at bounding box center [860, 328] width 222 height 30
type input "IQATALYST EXPORT, Test Customer, [EMAIL_ADDRESS][DOMAIN_NAME]"
click at [988, 421] on button "Search Rates" at bounding box center [982, 416] width 70 height 21
type input "NLRTM to THLCH / [DATE]"
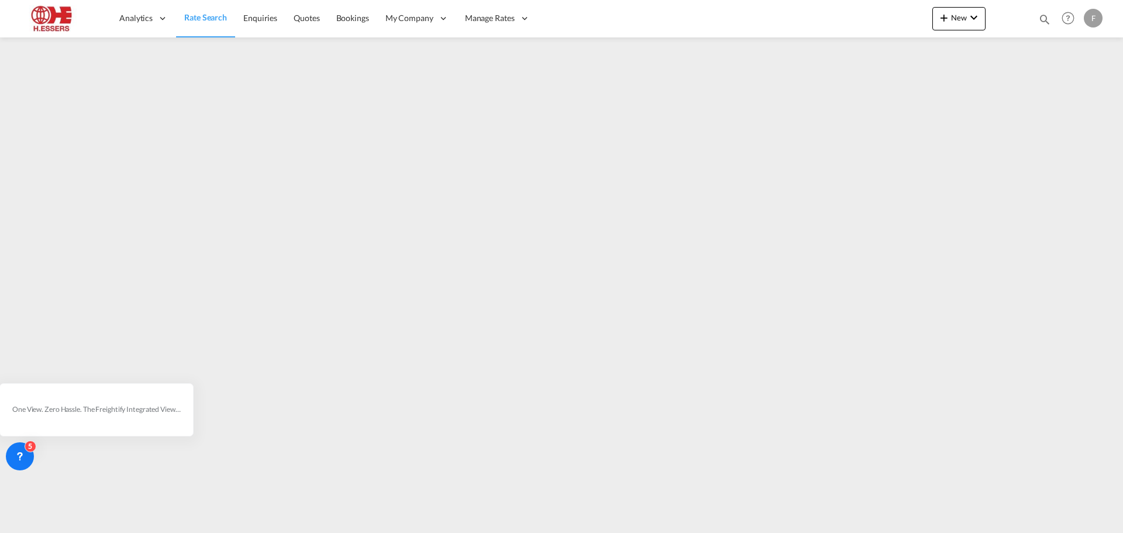
click at [219, 16] on span "Rate Search" at bounding box center [205, 17] width 43 height 10
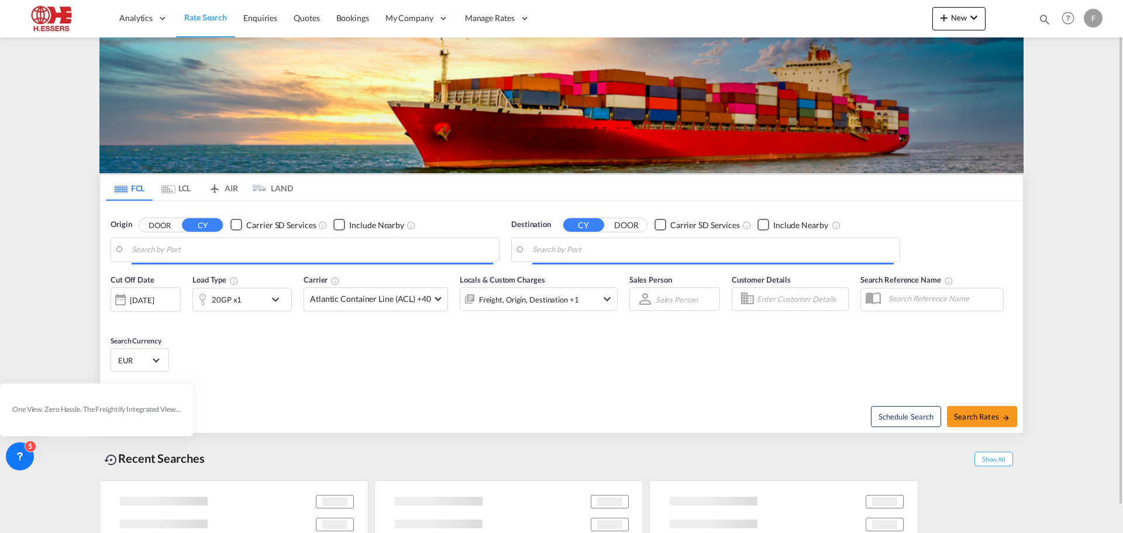
type input "[GEOGRAPHIC_DATA], NLRTM"
type input "Laem Chabang, THLCH"
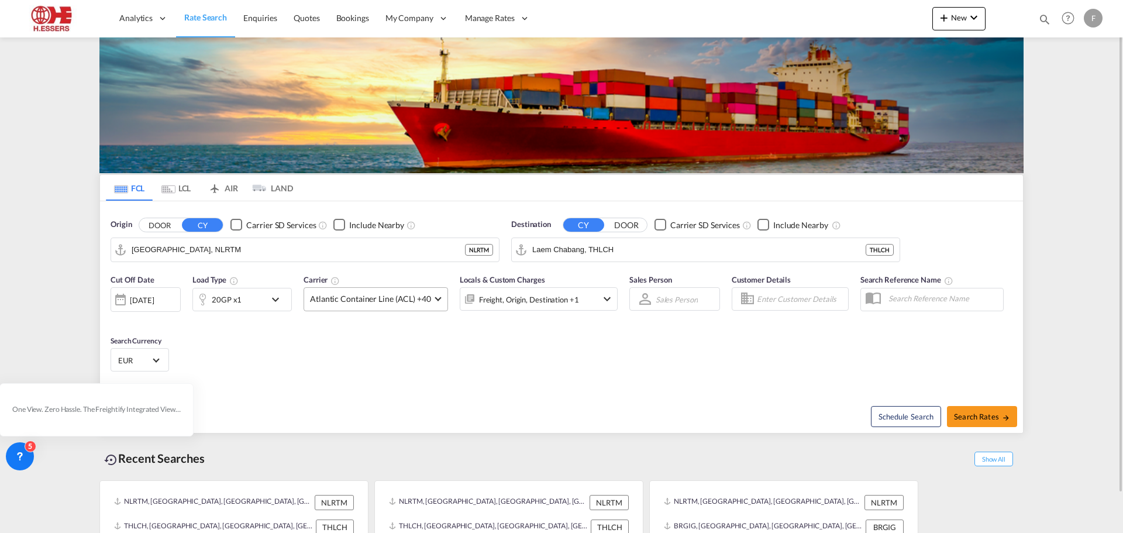
click at [368, 297] on span "Atlantic Container Line (ACL) +40" at bounding box center [370, 299] width 121 height 12
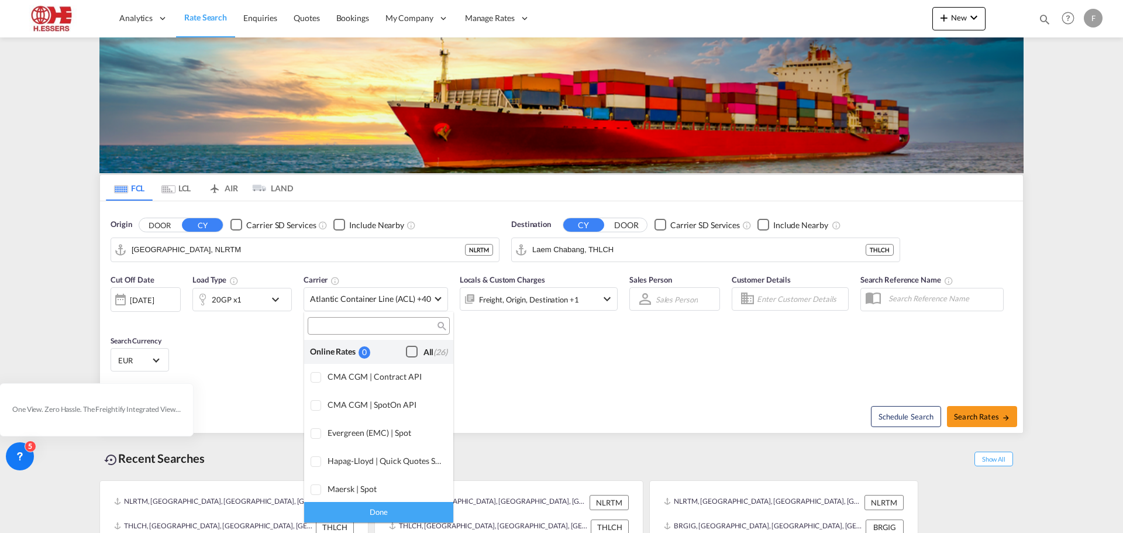
click at [406, 351] on div "Checkbox No Ink" at bounding box center [412, 352] width 12 height 12
click at [411, 505] on div "Done" at bounding box center [378, 512] width 149 height 20
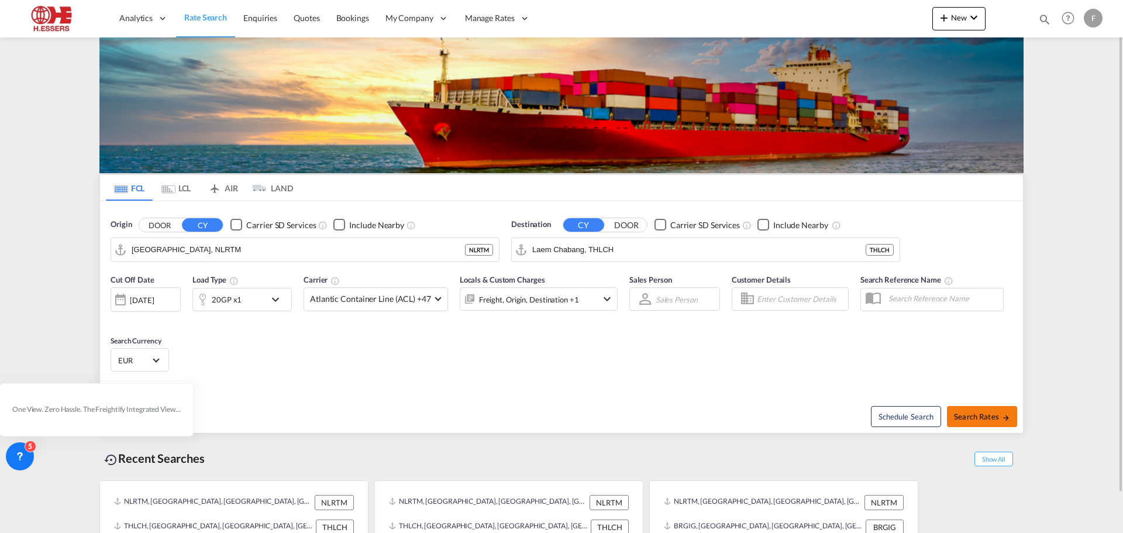
click at [982, 415] on span "Search Rates" at bounding box center [982, 416] width 56 height 9
type input "NLRTM to THLCH / [DATE]"
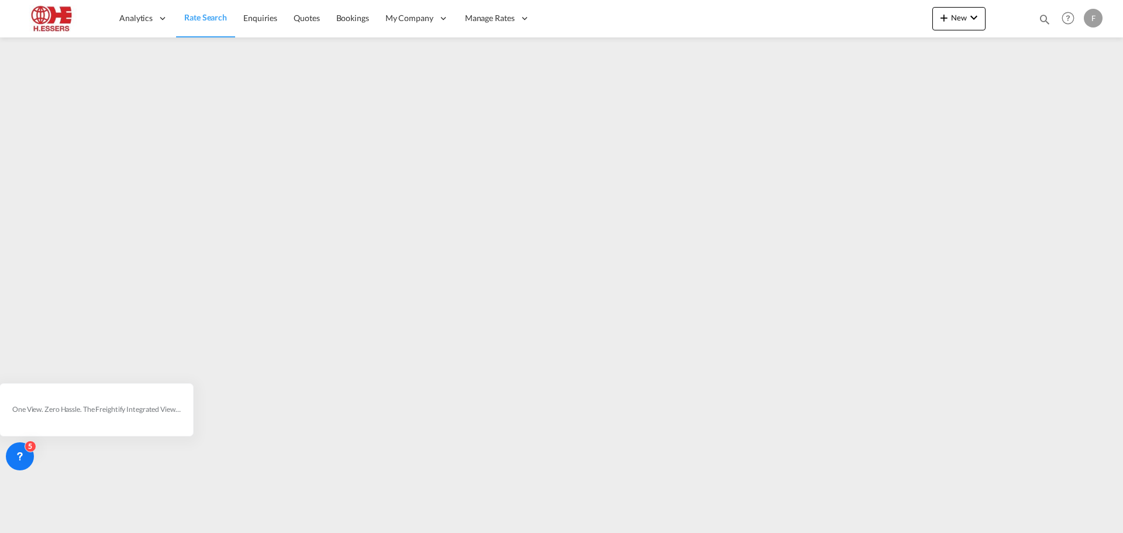
click at [218, 21] on span "Rate Search" at bounding box center [205, 17] width 43 height 10
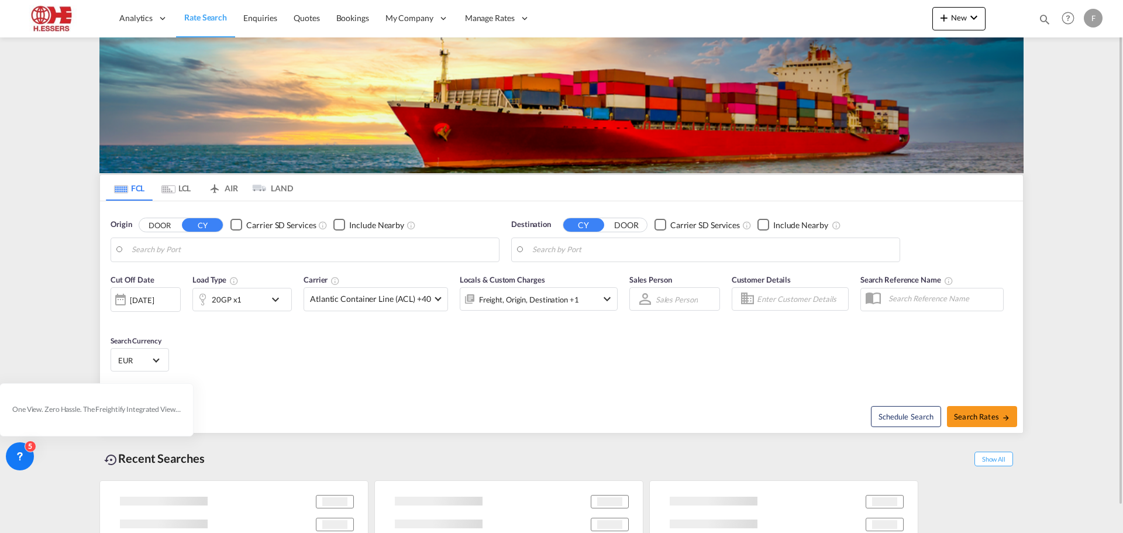
type input "[GEOGRAPHIC_DATA], NLRTM"
type input "Laem Chabang, THLCH"
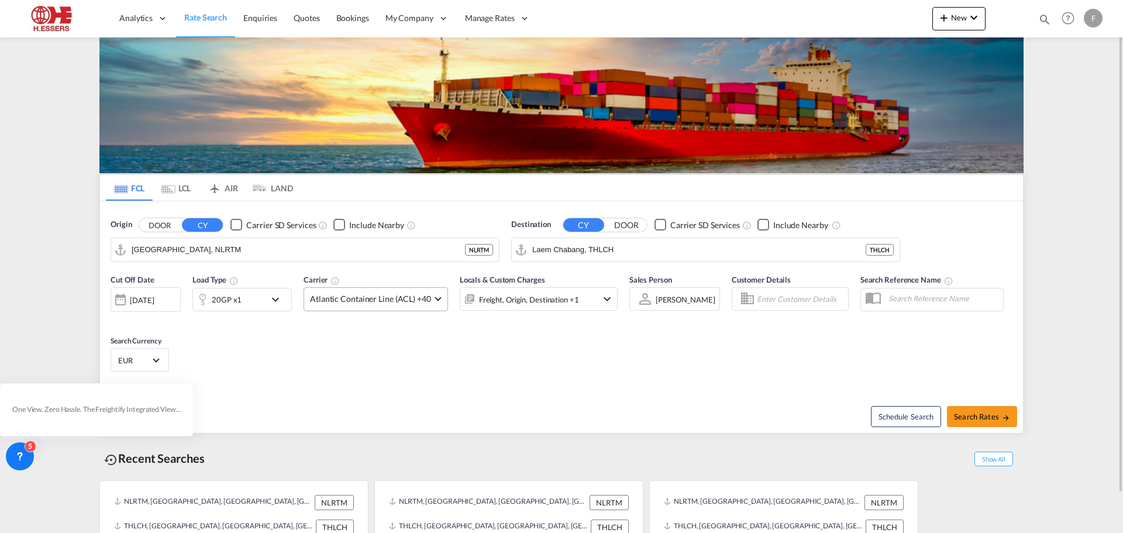
click at [384, 302] on span "Atlantic Container Line (ACL) +40" at bounding box center [370, 299] width 121 height 12
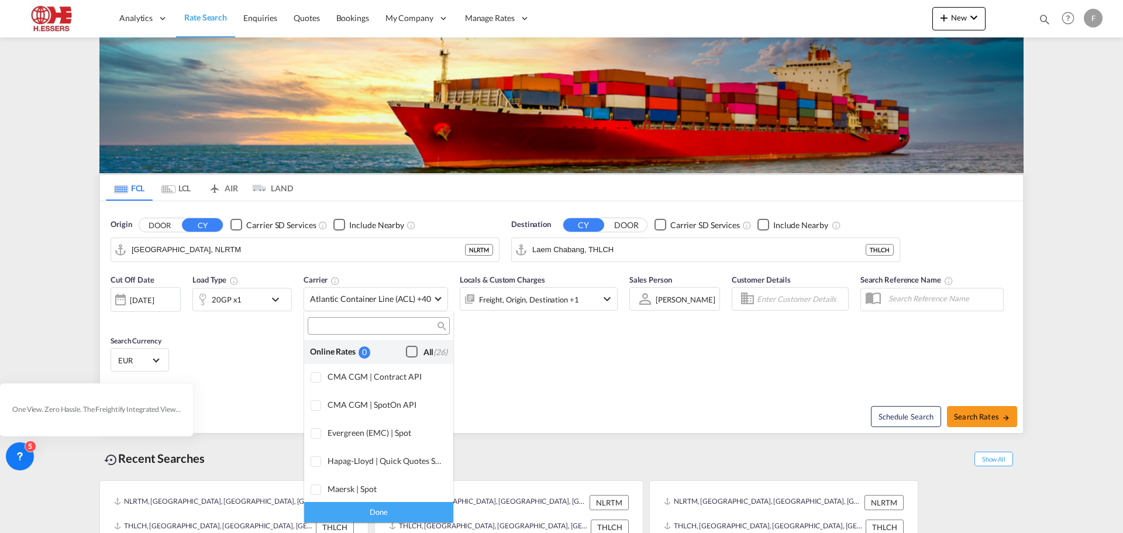
click at [406, 350] on div "Checkbox No Ink" at bounding box center [412, 352] width 12 height 12
click at [401, 511] on div "Done" at bounding box center [378, 512] width 149 height 20
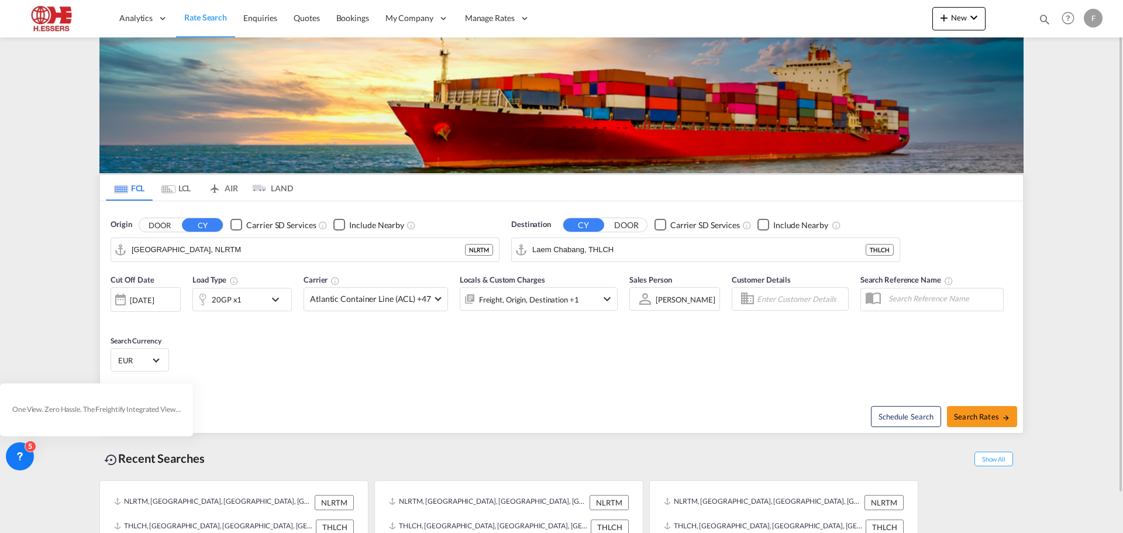
click at [769, 295] on input "Enter Customer Details" at bounding box center [801, 299] width 88 height 18
click at [804, 332] on div "Test Customer [EMAIL_ADDRESS][DOMAIN_NAME] | IQATALY ST EXPORT" at bounding box center [860, 328] width 222 height 30
type input "IQATALYST EXPORT, Test Customer, [EMAIL_ADDRESS][DOMAIN_NAME]"
click at [986, 415] on span "Search Rates" at bounding box center [982, 416] width 56 height 9
type input "NLRTM to THLCH / [DATE]"
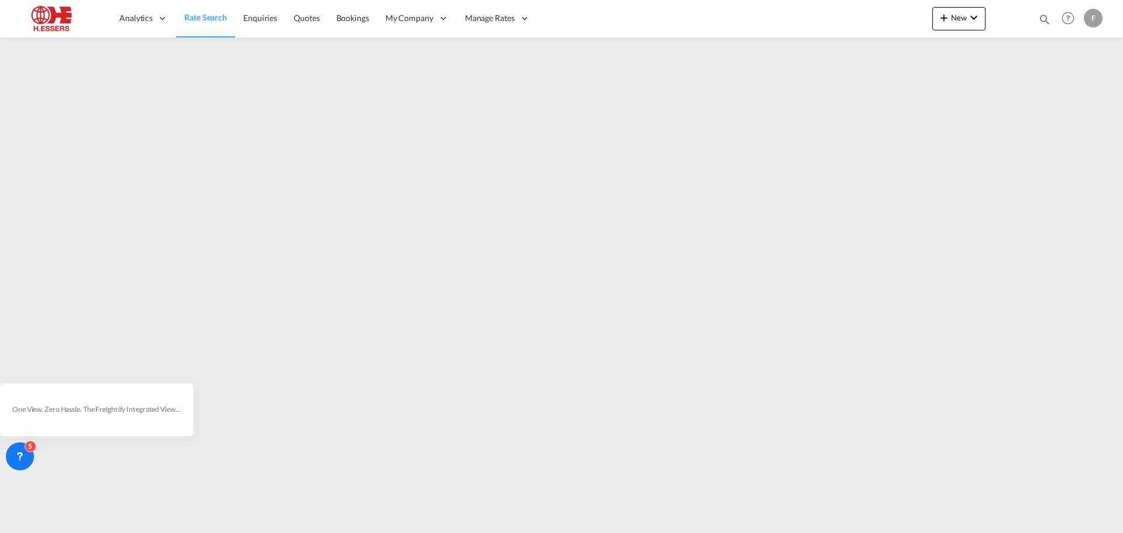
click at [208, 14] on span "Rate Search" at bounding box center [205, 17] width 43 height 10
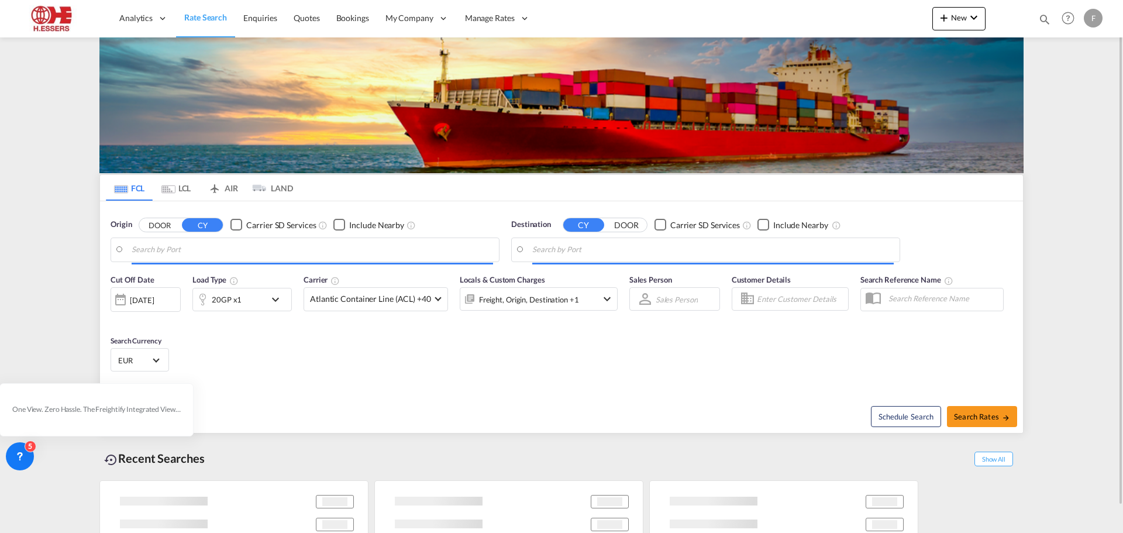
type input "[GEOGRAPHIC_DATA], NLRTM"
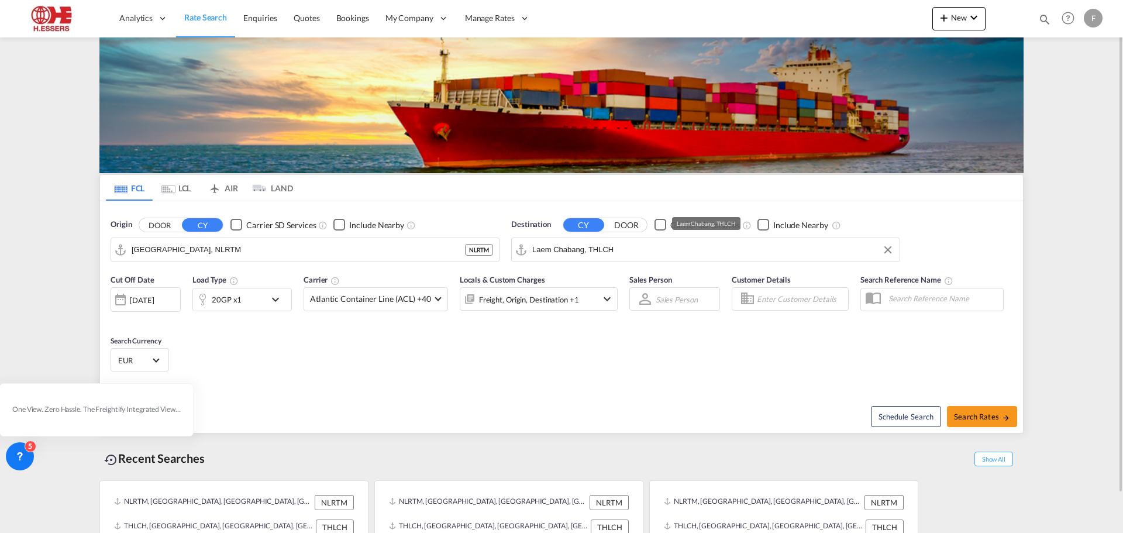
click at [618, 247] on input "Laem Chabang, THLCH" at bounding box center [712, 250] width 361 height 18
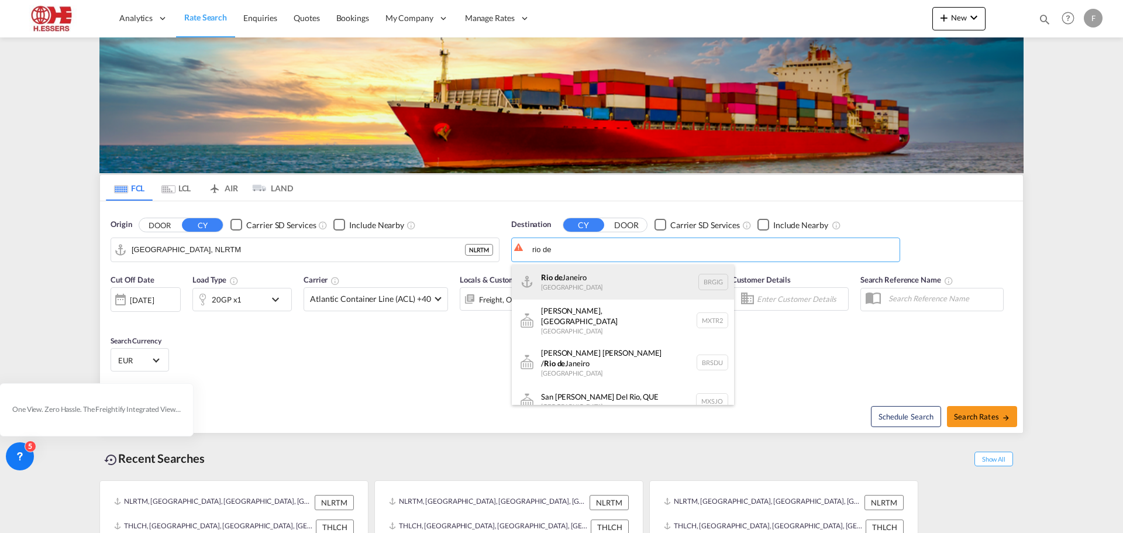
click at [576, 280] on div "[GEOGRAPHIC_DATA] [GEOGRAPHIC_DATA] BRGIG" at bounding box center [623, 281] width 222 height 35
type input "[GEOGRAPHIC_DATA], BRGIG"
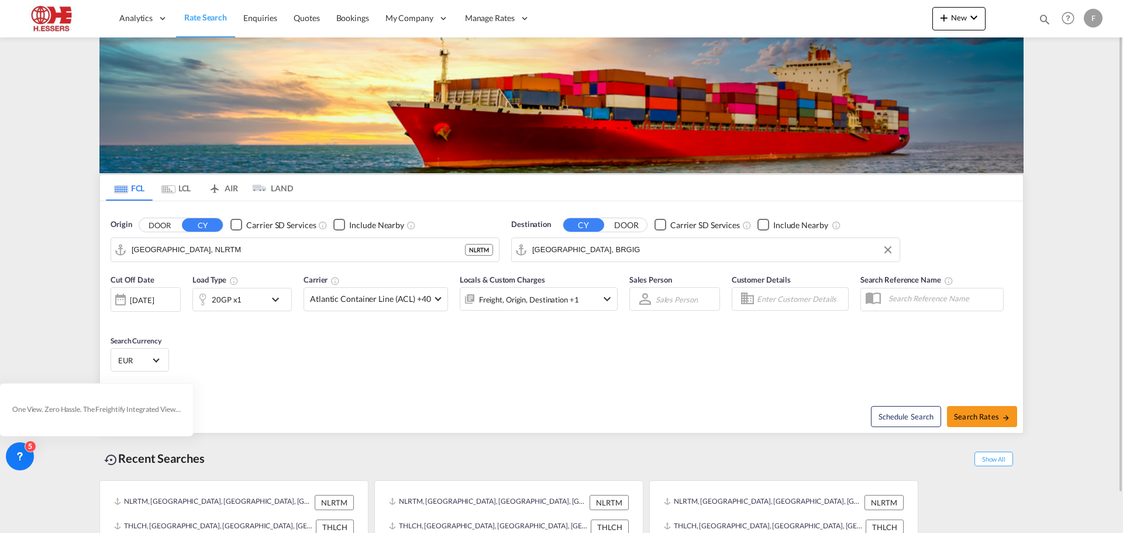
click at [753, 301] on div at bounding box center [747, 298] width 19 height 20
click at [765, 301] on input "Enter Customer Details" at bounding box center [801, 299] width 88 height 18
click at [785, 329] on div "Test Customer [EMAIL_ADDRESS][DOMAIN_NAME] | IQATA LYST EXPORT" at bounding box center [860, 328] width 222 height 30
type input "IQATALYST EXPORT, Test Customer, [EMAIL_ADDRESS][DOMAIN_NAME]"
click at [425, 302] on span "Atlantic Container Line (ACL) +40" at bounding box center [370, 299] width 121 height 12
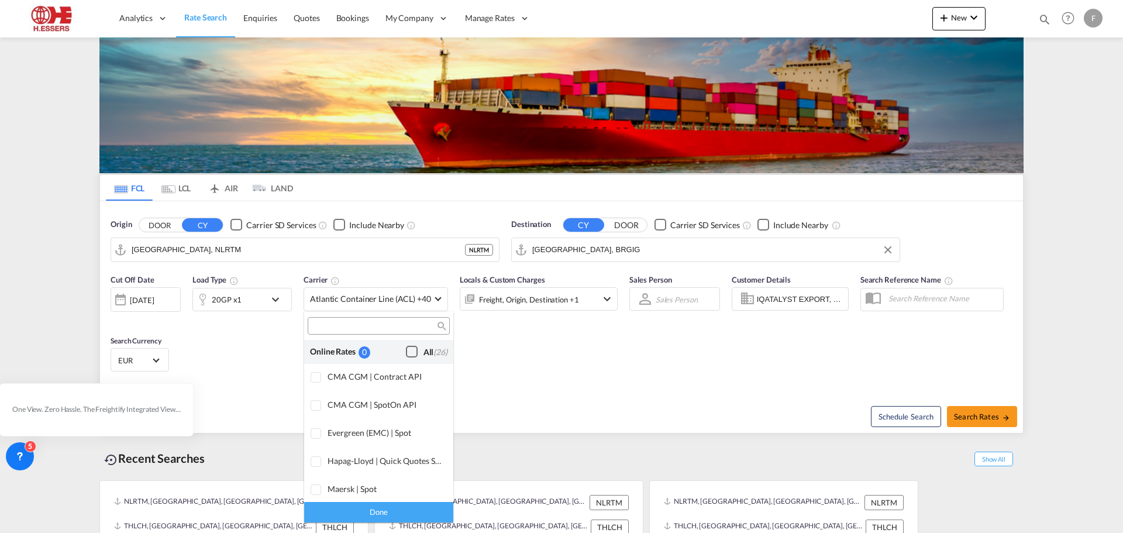
click at [406, 349] on div "Checkbox No Ink" at bounding box center [412, 352] width 12 height 12
drag, startPoint x: 387, startPoint y: 509, endPoint x: 501, endPoint y: 486, distance: 115.7
click at [388, 509] on div "Done" at bounding box center [378, 512] width 149 height 20
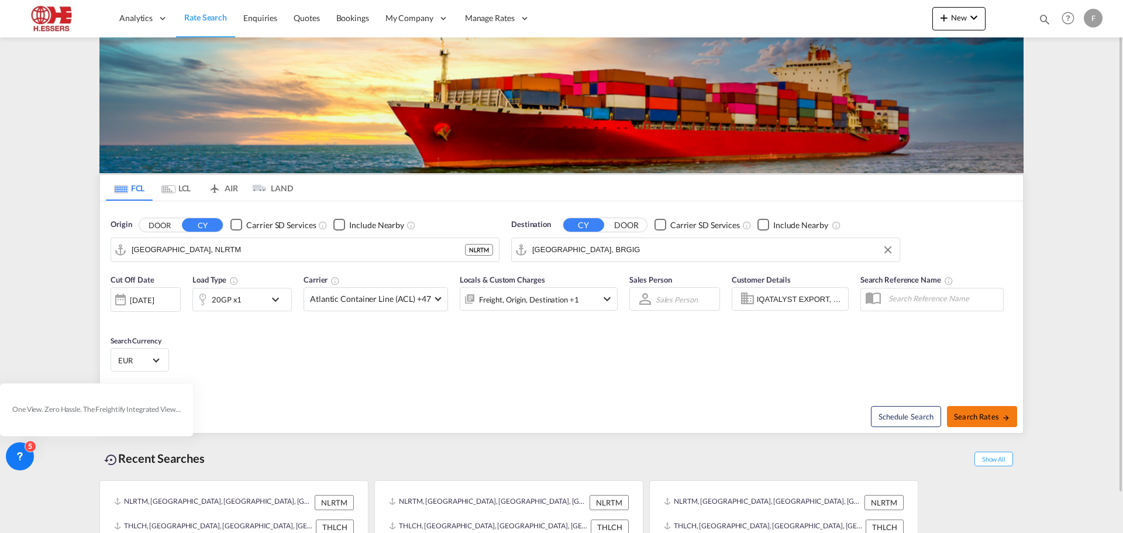
click at [991, 423] on button "Search Rates" at bounding box center [982, 416] width 70 height 21
type input "NLRTM to BRGIG / [DATE]"
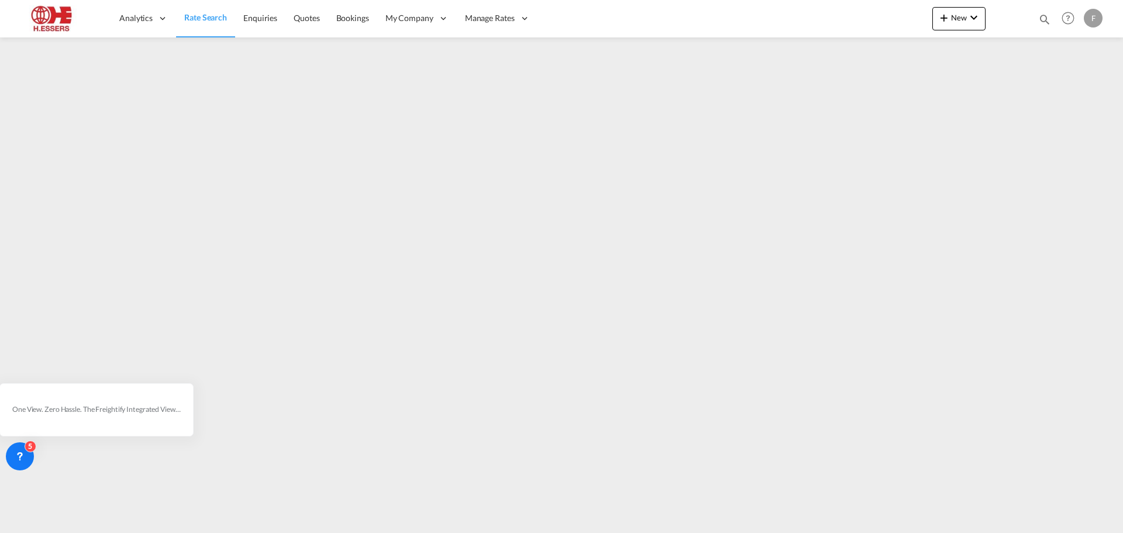
click at [204, 16] on span "Rate Search" at bounding box center [205, 17] width 43 height 10
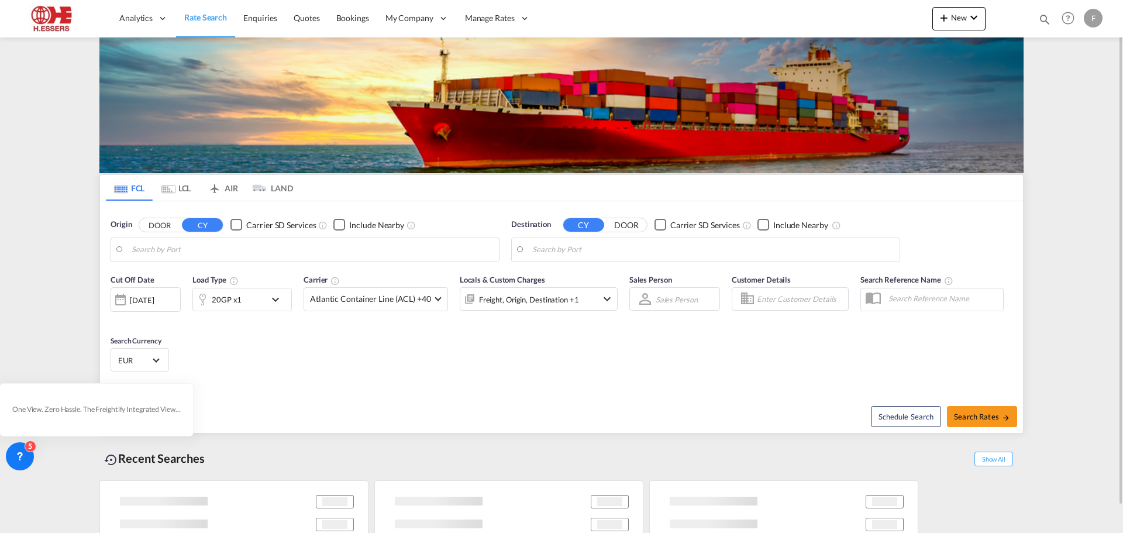
type input "[GEOGRAPHIC_DATA], NLRTM"
type input "[GEOGRAPHIC_DATA], [GEOGRAPHIC_DATA]"
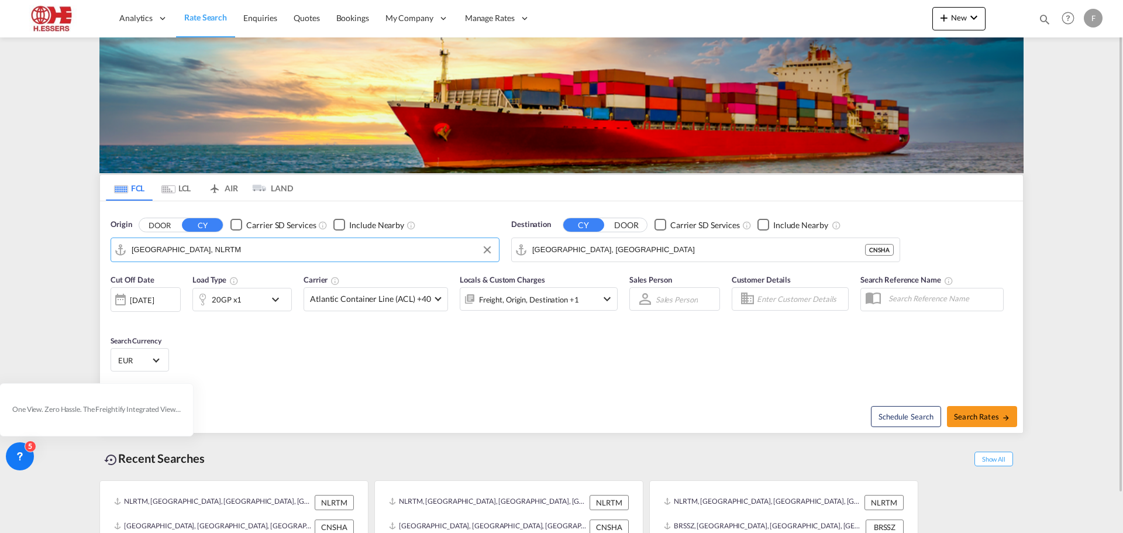
click at [188, 250] on input "[GEOGRAPHIC_DATA], NLRTM" at bounding box center [312, 250] width 361 height 18
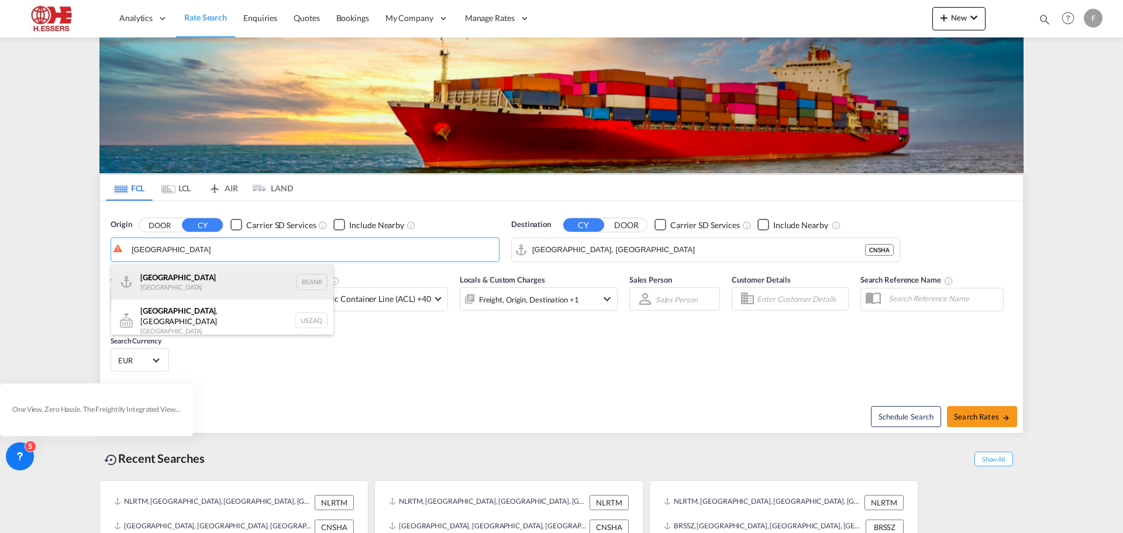
click at [180, 283] on div "Antwerp [GEOGRAPHIC_DATA] BEANR" at bounding box center [222, 281] width 222 height 35
type input "[GEOGRAPHIC_DATA], BEANR"
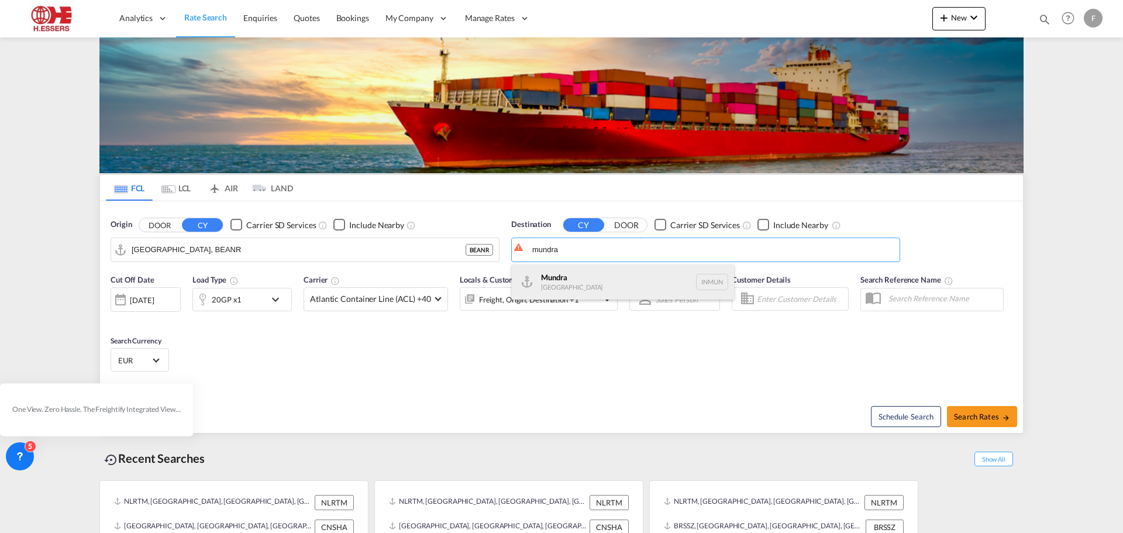
click at [561, 283] on div "Mundra [GEOGRAPHIC_DATA] INMUN" at bounding box center [623, 281] width 222 height 35
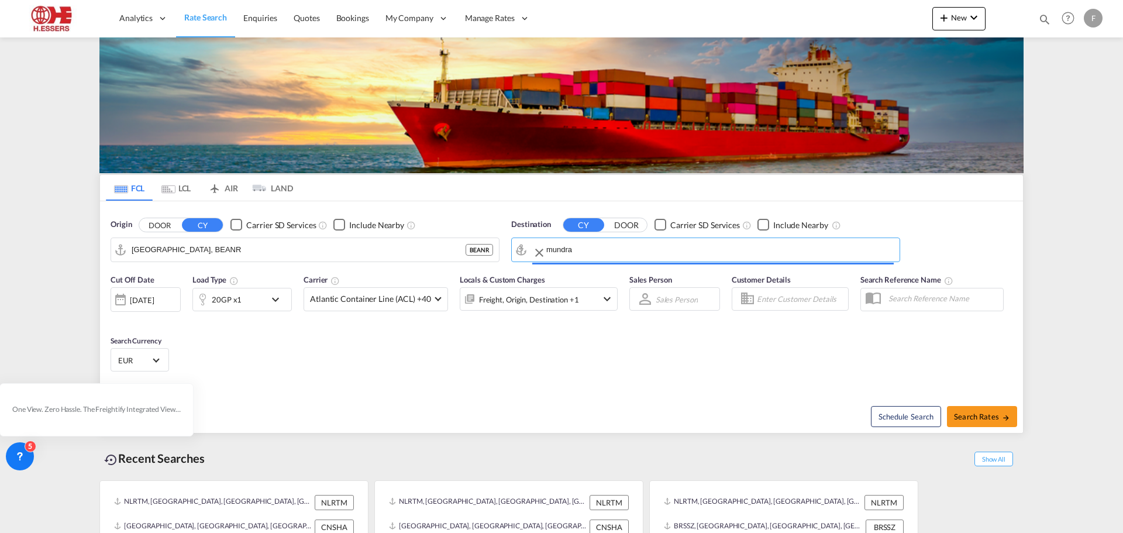
type input "Mundra, INMUN"
click at [418, 298] on span "Atlantic Container Line (ACL) +40" at bounding box center [370, 299] width 121 height 12
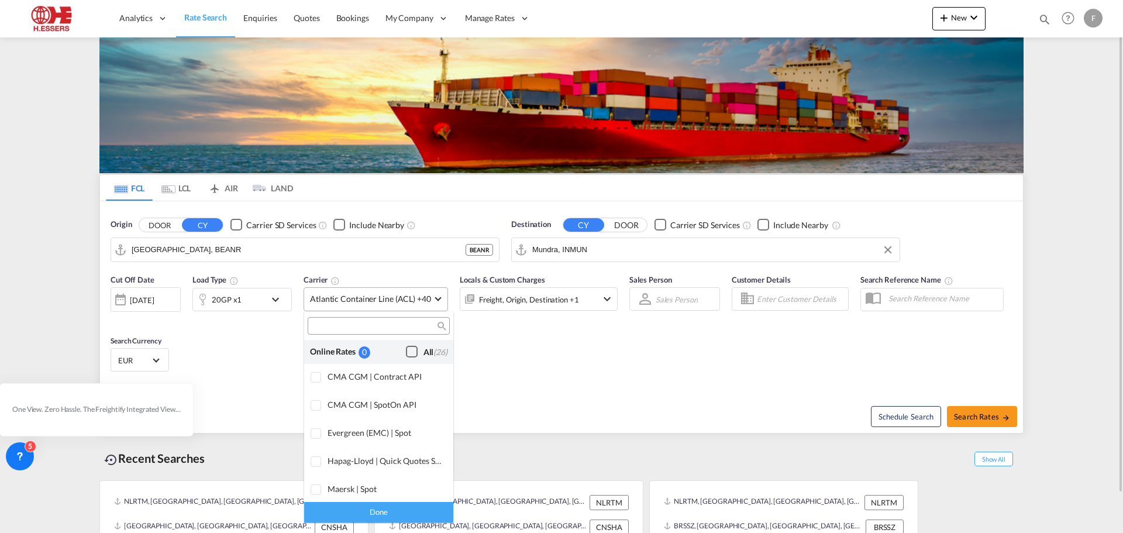
click at [406, 350] on div "Checkbox No Ink" at bounding box center [412, 352] width 12 height 12
click at [409, 509] on div "Done" at bounding box center [378, 512] width 149 height 20
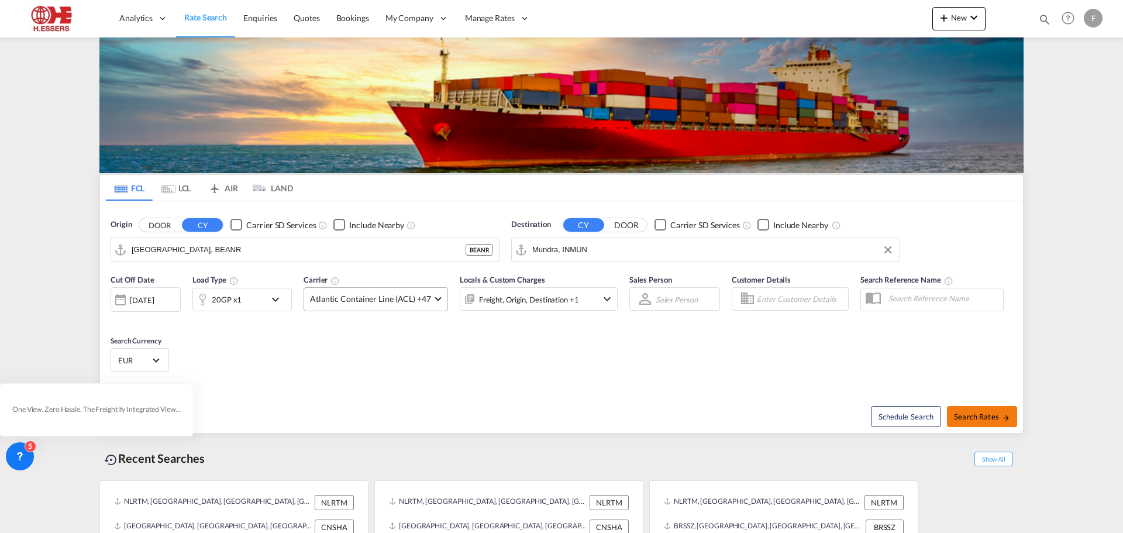
click at [1000, 418] on span "Search Rates" at bounding box center [982, 416] width 56 height 9
type input "BEANR to INMUN / [DATE]"
